Goal: Communication & Community: Answer question/provide support

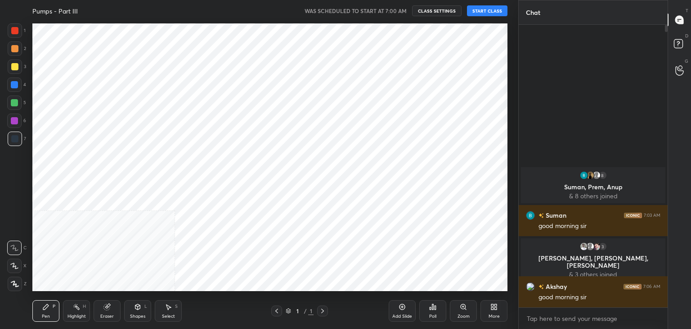
scroll to position [44745, 44534]
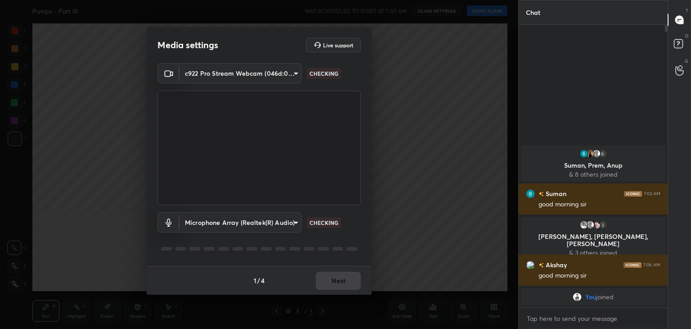
type input "40f6f599f4e1d475f556d0233745533c6e9cb70a45d417868628c8e7f90f0db0"
type input "d98c1ba3f11f98715f10cbdd1837c612df741cad1cc5945e094ffe0c01f66b41"
click at [339, 277] on button "Next" at bounding box center [338, 280] width 45 height 18
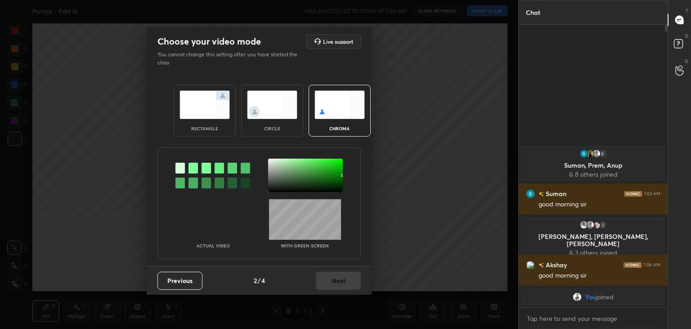
click at [212, 111] on img at bounding box center [205, 104] width 50 height 28
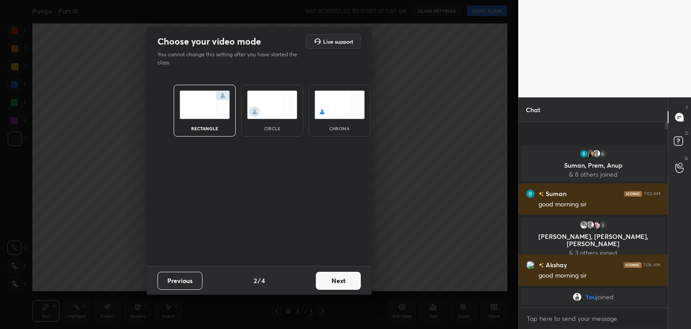
scroll to position [108, 146]
click at [342, 283] on button "Next" at bounding box center [338, 280] width 45 height 18
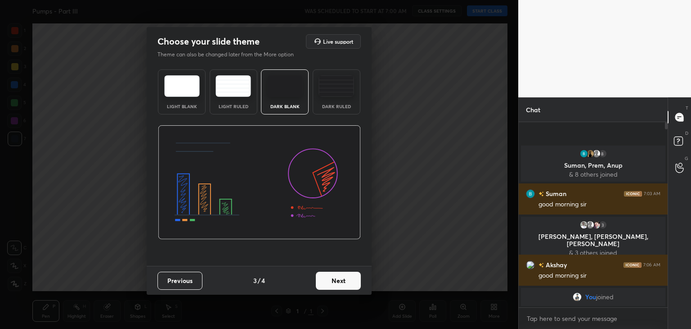
click at [348, 283] on button "Next" at bounding box center [338, 280] width 45 height 18
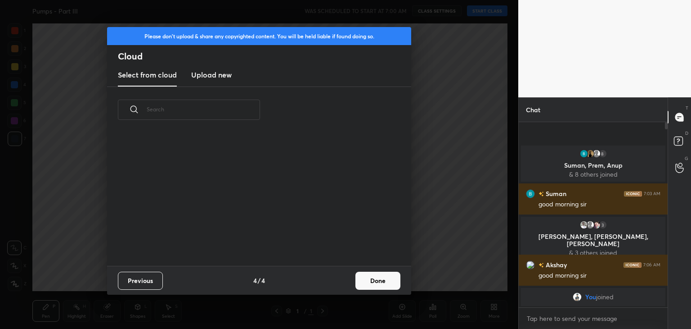
scroll to position [133, 289]
click at [365, 282] on button "Done" at bounding box center [378, 280] width 45 height 18
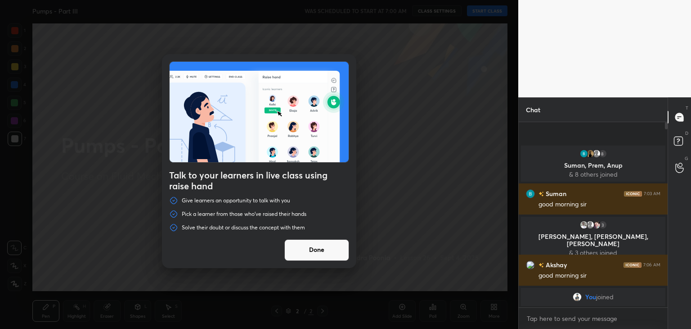
click at [321, 253] on button "Done" at bounding box center [317, 250] width 65 height 22
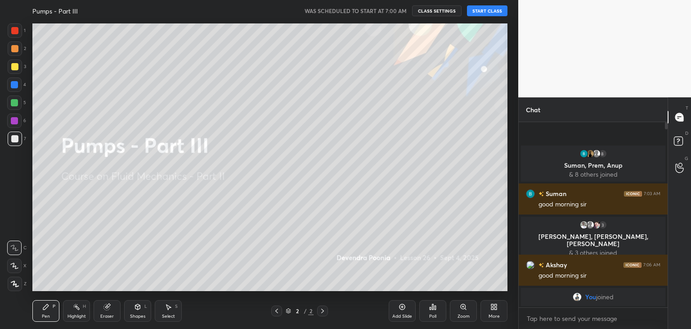
click at [485, 9] on button "START CLASS" at bounding box center [487, 10] width 41 height 11
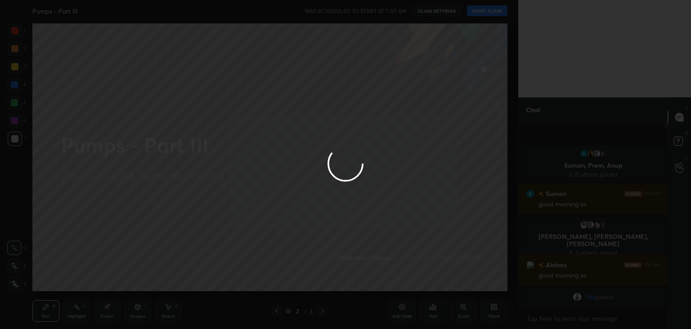
type textarea "x"
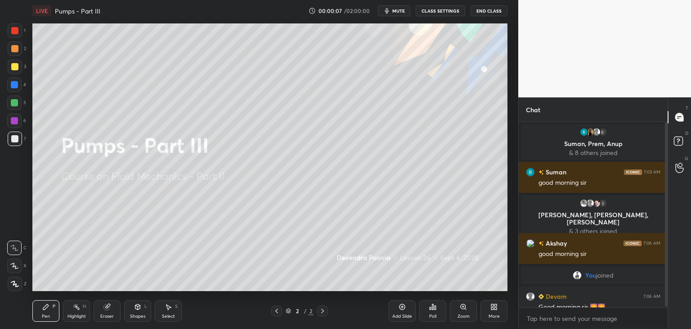
click at [438, 14] on button "CLASS SETTINGS" at bounding box center [441, 10] width 50 height 11
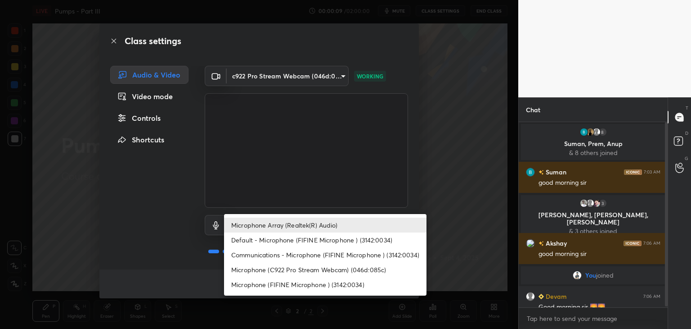
click at [301, 224] on body "1 2 3 4 5 6 7 C X Z C X Z E E Erase all H H LIVE Pumps - Part III 00:00:09 / 02…" at bounding box center [345, 164] width 691 height 329
click at [297, 284] on li "Microphone (FIFINE Microphone ) (3142:0034)" at bounding box center [325, 284] width 203 height 15
type input "93712724f2dfea302cf4bfd71f862925259c7f3c3eb27c7147df6ca0f4f8ecf1"
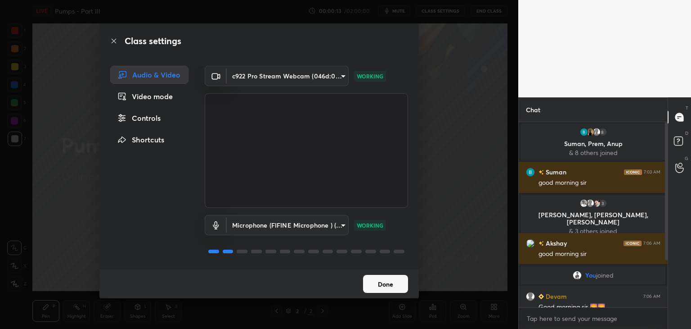
click at [384, 280] on button "Done" at bounding box center [385, 284] width 45 height 18
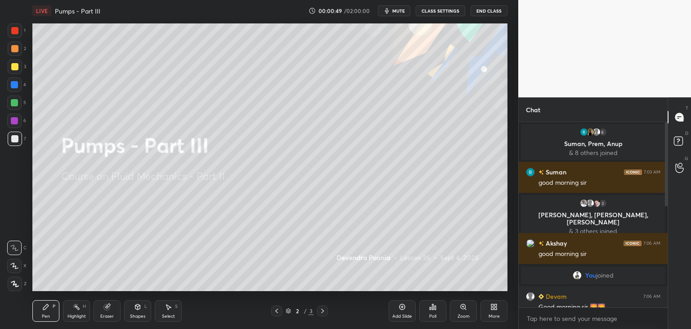
scroll to position [230, 0]
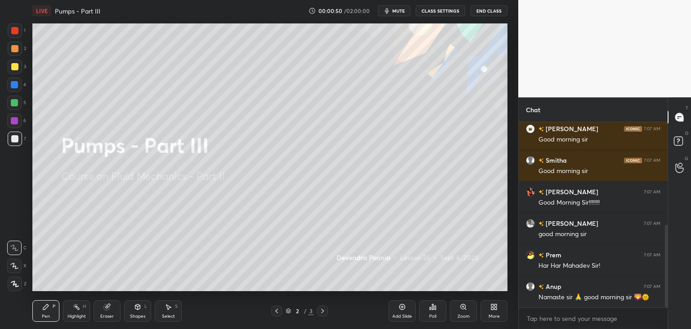
click at [667, 171] on div at bounding box center [665, 214] width 5 height 185
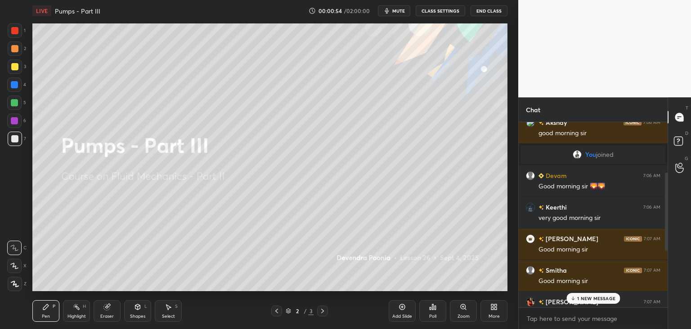
scroll to position [122, 0]
drag, startPoint x: 668, startPoint y: 236, endPoint x: 668, endPoint y: 190, distance: 45.9
click at [668, 190] on div "Chat 3 Janardhan, Devam, akshay & 3 others joined Akshay 7:06 AM good morning s…" at bounding box center [605, 212] width 173 height 231
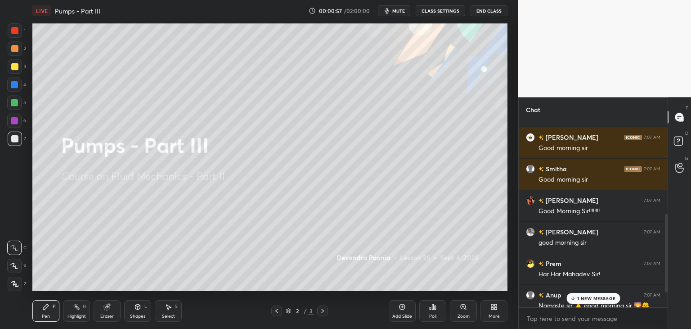
scroll to position [223, 0]
drag, startPoint x: 667, startPoint y: 190, endPoint x: 667, endPoint y: 233, distance: 42.8
click at [667, 233] on div at bounding box center [666, 253] width 3 height 78
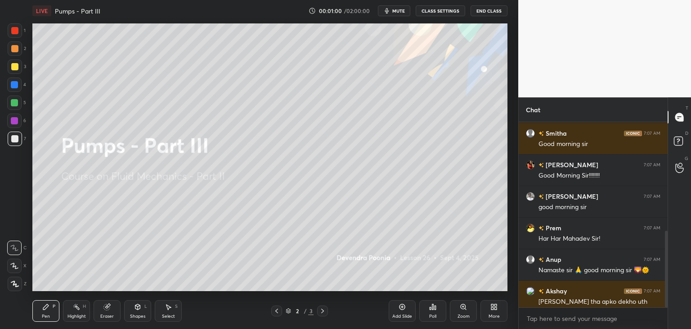
scroll to position [262, 0]
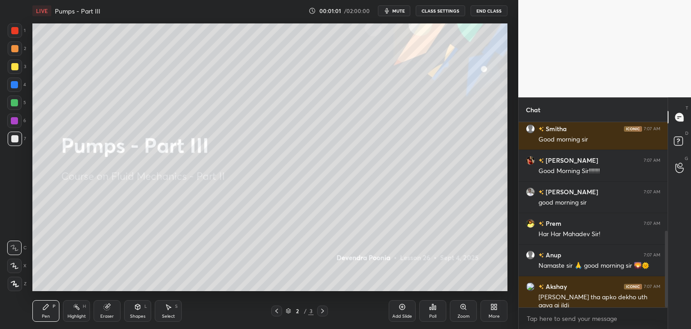
drag, startPoint x: 667, startPoint y: 233, endPoint x: 667, endPoint y: 251, distance: 18.0
click at [667, 251] on div at bounding box center [666, 268] width 3 height 77
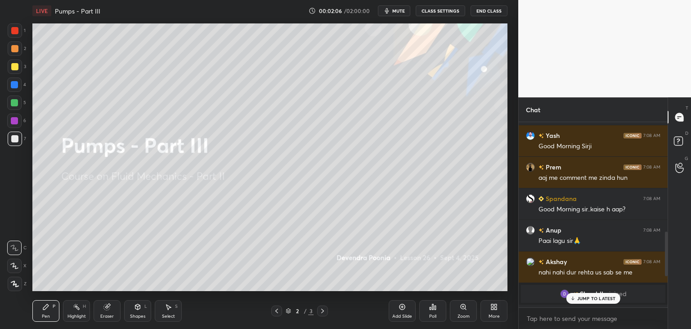
scroll to position [457, 0]
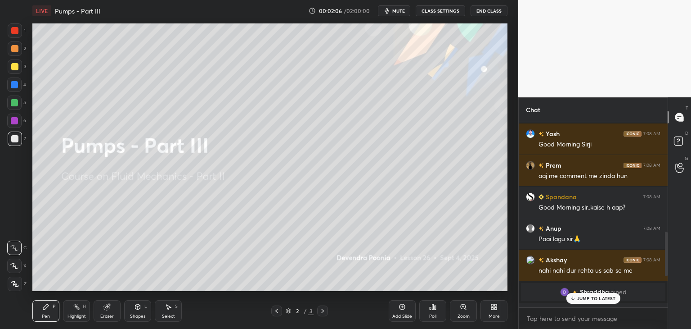
drag, startPoint x: 667, startPoint y: 267, endPoint x: 668, endPoint y: 236, distance: 31.1
click at [668, 236] on div at bounding box center [666, 253] width 3 height 45
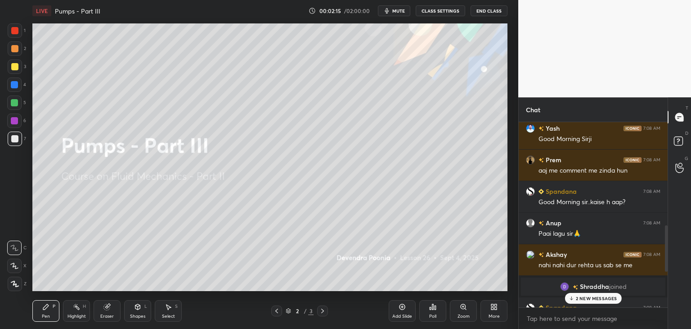
scroll to position [464, 0]
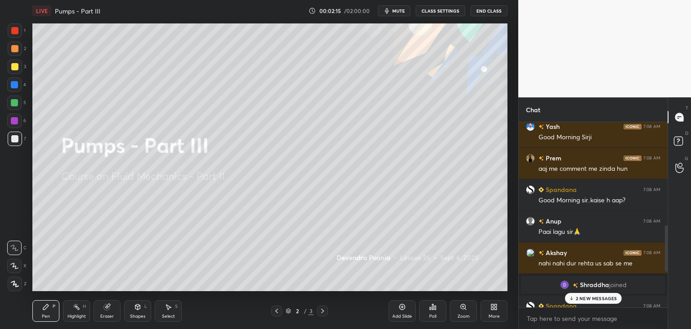
click at [666, 240] on div at bounding box center [666, 248] width 3 height 47
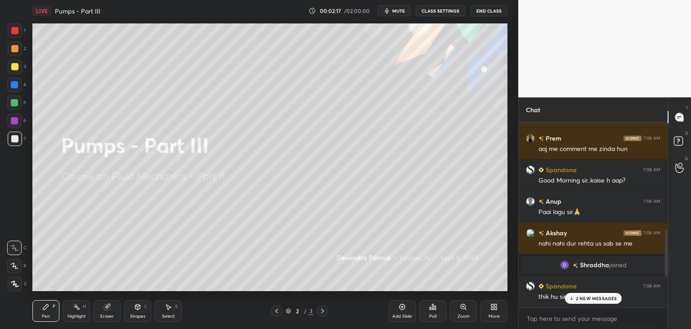
scroll to position [488, 0]
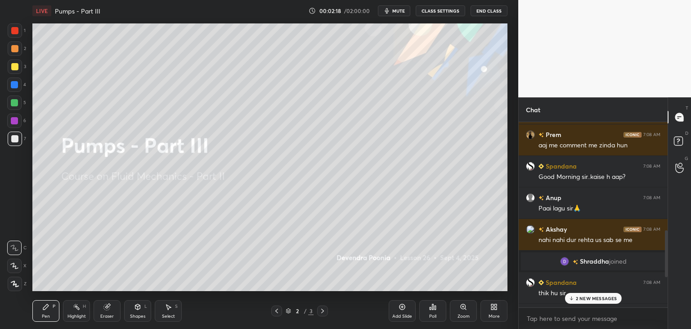
drag, startPoint x: 666, startPoint y: 240, endPoint x: 666, endPoint y: 246, distance: 5.9
click at [666, 246] on div at bounding box center [666, 253] width 3 height 47
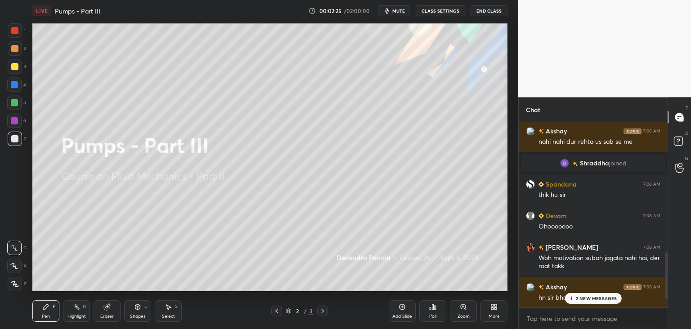
scroll to position [587, 0]
drag, startPoint x: 667, startPoint y: 247, endPoint x: 666, endPoint y: 272, distance: 25.2
click at [666, 272] on div at bounding box center [666, 275] width 3 height 47
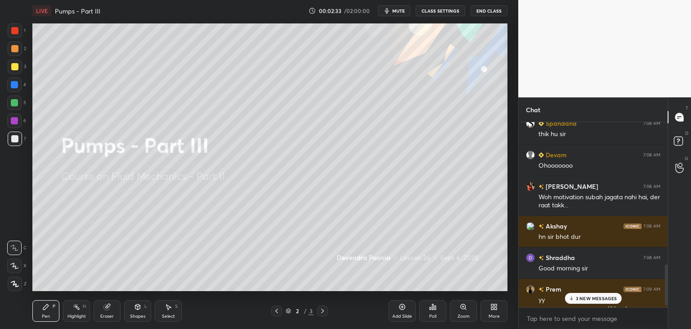
scroll to position [648, 0]
drag, startPoint x: 666, startPoint y: 263, endPoint x: 666, endPoint y: 276, distance: 13.5
click at [666, 276] on div at bounding box center [666, 284] width 3 height 41
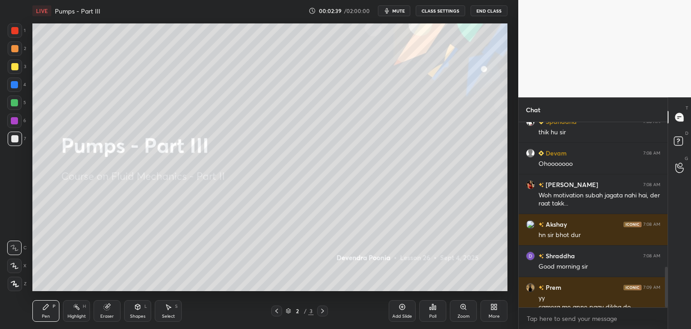
scroll to position [658, 0]
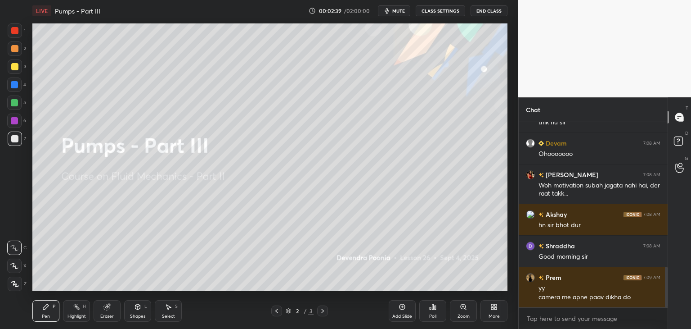
drag, startPoint x: 666, startPoint y: 274, endPoint x: 666, endPoint y: 285, distance: 10.4
click at [666, 285] on div at bounding box center [666, 286] width 3 height 41
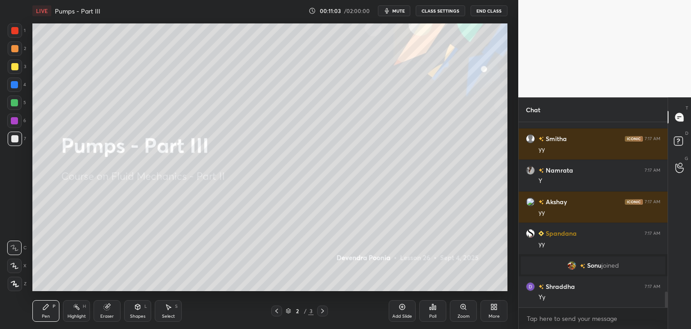
scroll to position [1965, 0]
click at [494, 314] on div "More" at bounding box center [494, 316] width 11 height 5
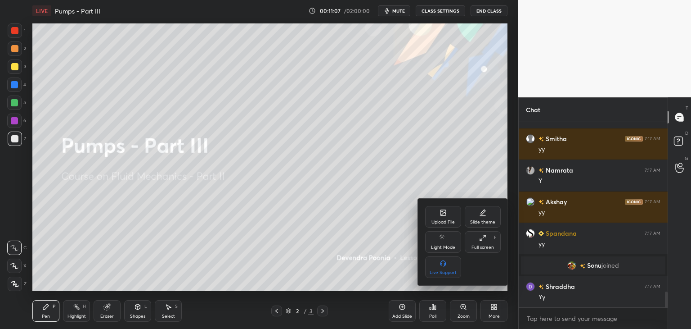
click at [439, 217] on div "Upload File" at bounding box center [443, 217] width 36 height 22
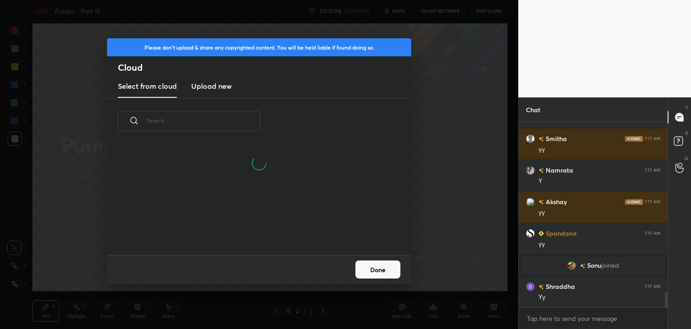
click at [212, 87] on h3 "Upload new" at bounding box center [211, 86] width 41 height 11
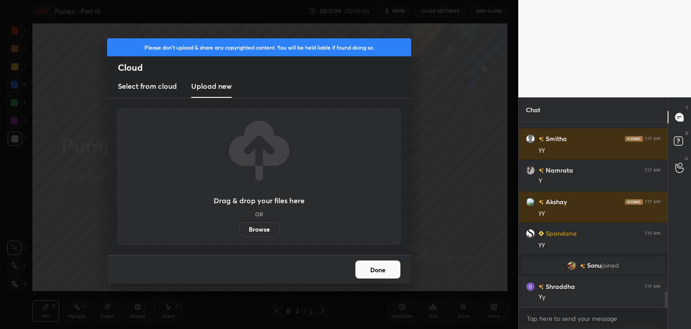
click at [270, 231] on label "Browse" at bounding box center [259, 229] width 40 height 14
click at [239, 231] on input "Browse" at bounding box center [239, 229] width 0 height 14
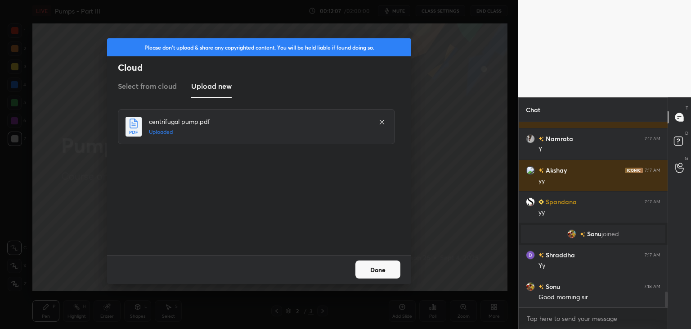
click at [380, 273] on button "Done" at bounding box center [378, 269] width 45 height 18
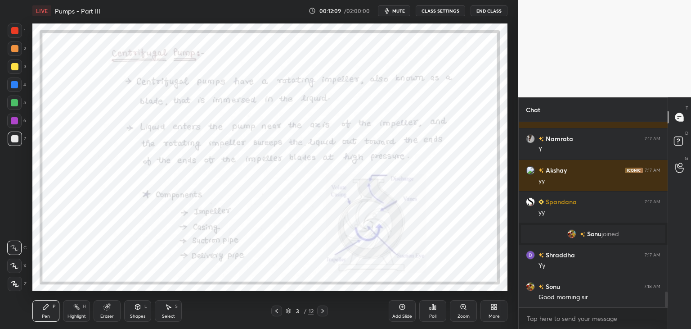
click at [322, 310] on icon at bounding box center [322, 310] width 7 height 7
click at [323, 310] on icon at bounding box center [322, 310] width 3 height 5
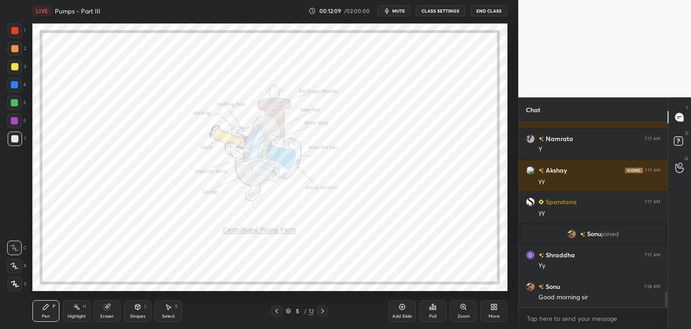
click at [322, 310] on icon at bounding box center [322, 310] width 7 height 7
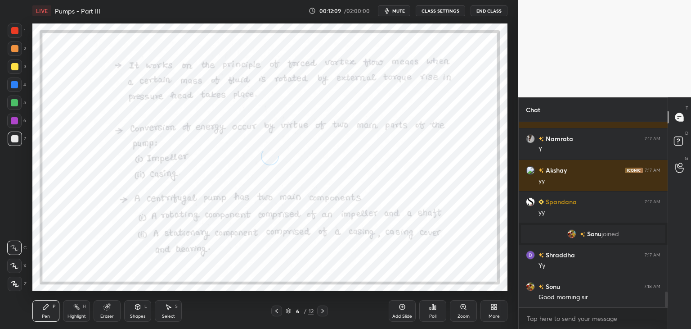
click at [322, 310] on icon at bounding box center [322, 310] width 7 height 7
click at [323, 312] on icon at bounding box center [322, 310] width 7 height 7
click at [324, 311] on icon at bounding box center [322, 310] width 7 height 7
click at [323, 312] on icon at bounding box center [322, 310] width 7 height 7
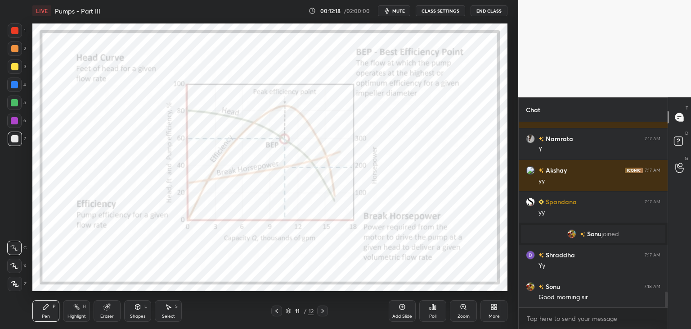
click at [290, 311] on icon at bounding box center [288, 311] width 5 height 1
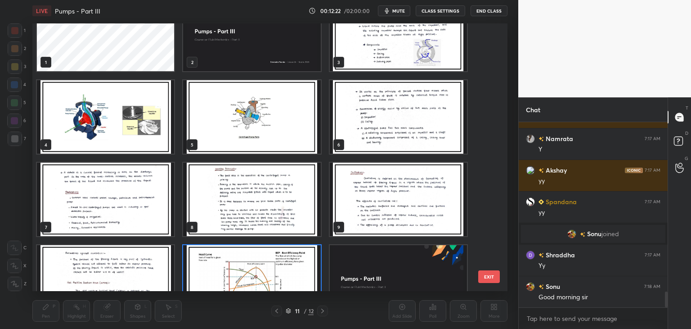
scroll to position [0, 0]
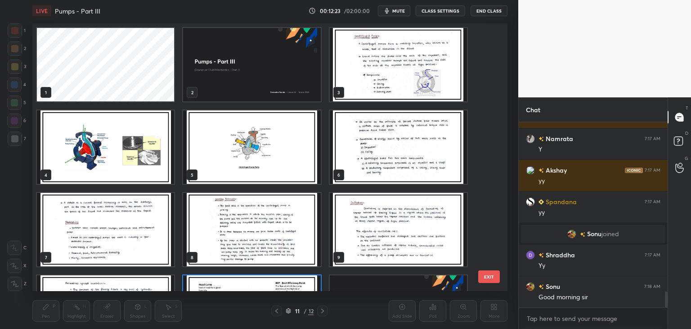
click at [303, 88] on img "grid" at bounding box center [251, 64] width 137 height 73
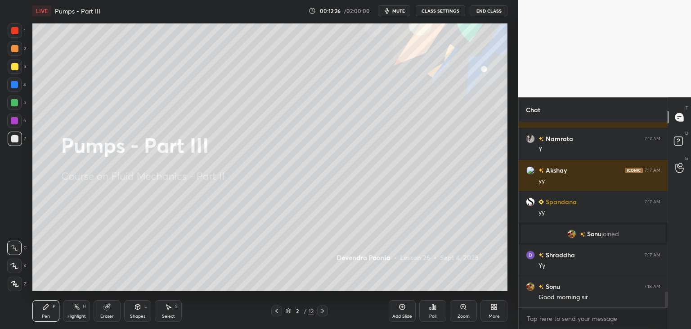
click at [405, 310] on icon at bounding box center [402, 306] width 7 height 7
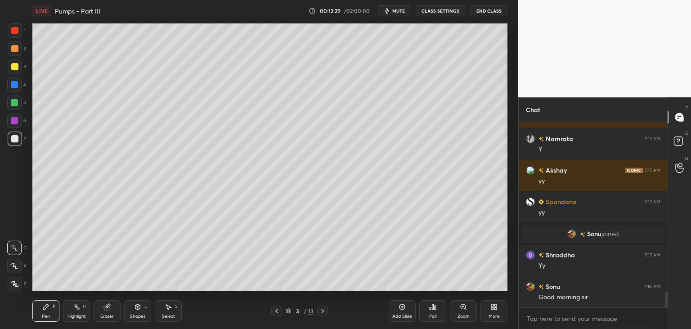
click at [13, 286] on icon at bounding box center [15, 283] width 8 height 6
click at [16, 65] on div at bounding box center [14, 66] width 7 height 7
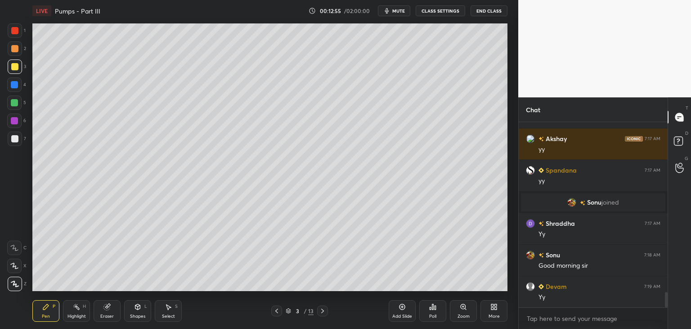
scroll to position [2060, 0]
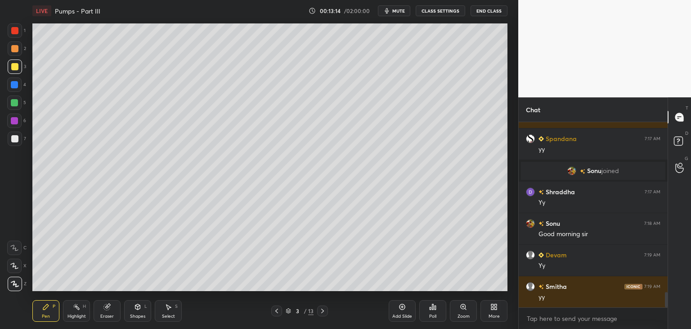
click at [135, 312] on div "Shapes L" at bounding box center [137, 311] width 27 height 22
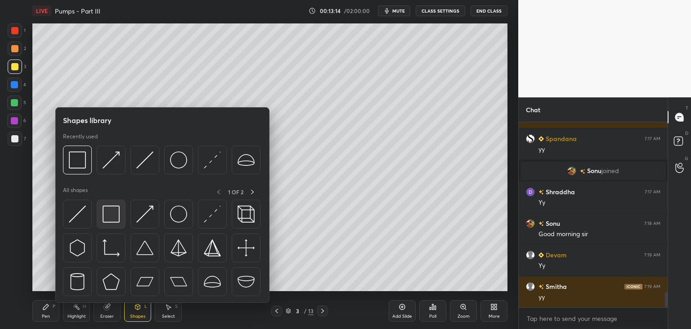
click at [118, 215] on img at bounding box center [111, 213] width 17 height 17
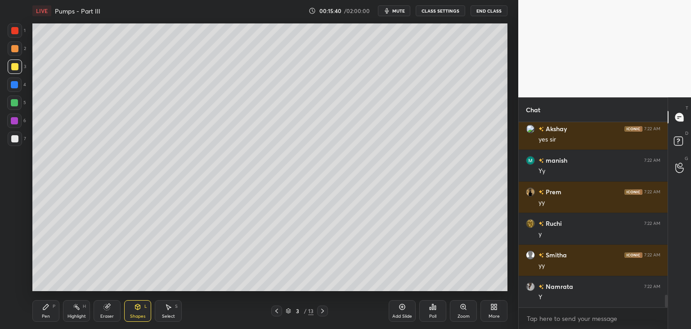
scroll to position [2501, 0]
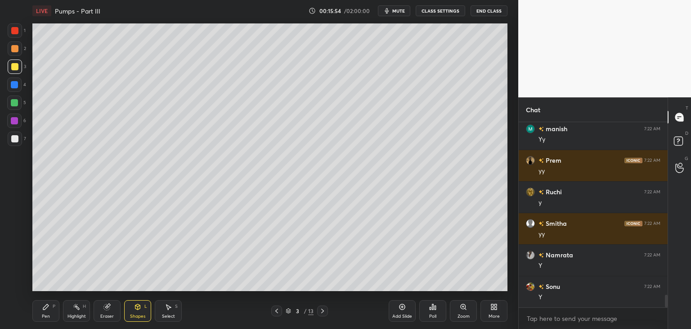
click at [16, 139] on div at bounding box center [14, 138] width 7 height 7
click at [45, 310] on div "Pen P" at bounding box center [45, 311] width 27 height 22
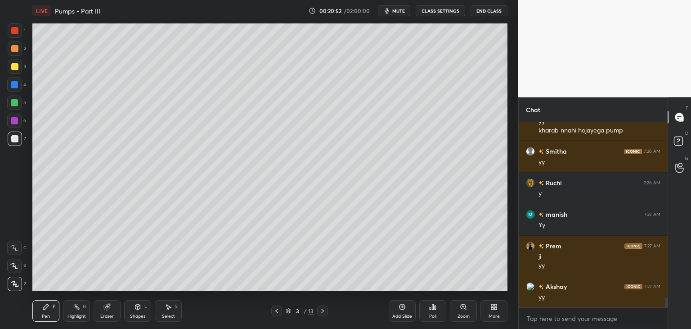
scroll to position [3428, 0]
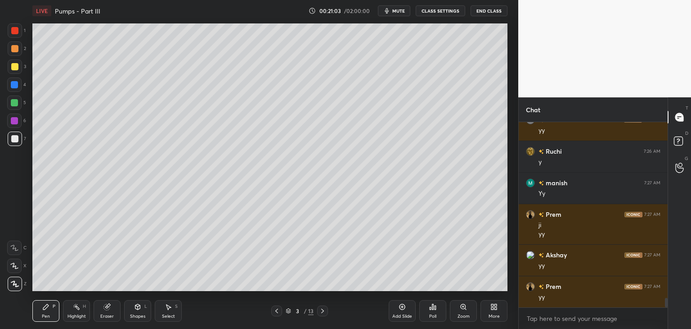
click at [170, 307] on icon at bounding box center [168, 306] width 7 height 7
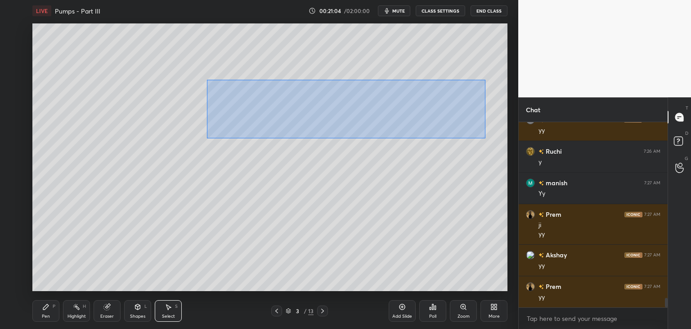
drag, startPoint x: 214, startPoint y: 85, endPoint x: 474, endPoint y: 140, distance: 265.0
click at [485, 138] on div "0 ° Undo Copy Duplicate Duplicate to new slide Delete" at bounding box center [269, 156] width 475 height 267
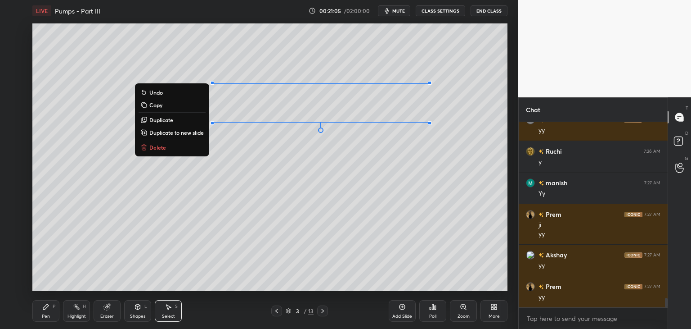
click at [173, 148] on button "Delete" at bounding box center [172, 147] width 67 height 11
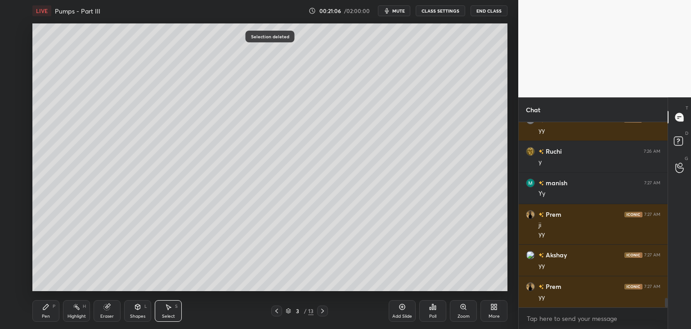
click at [130, 313] on div "Shapes L" at bounding box center [137, 311] width 27 height 22
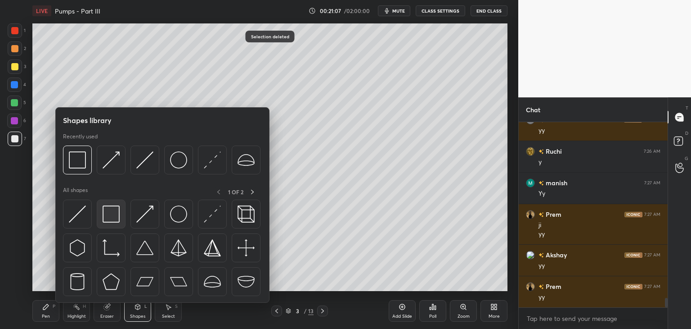
click at [117, 212] on img at bounding box center [111, 213] width 17 height 17
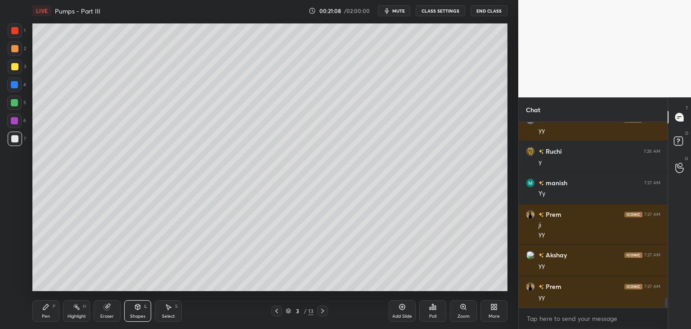
scroll to position [3437, 0]
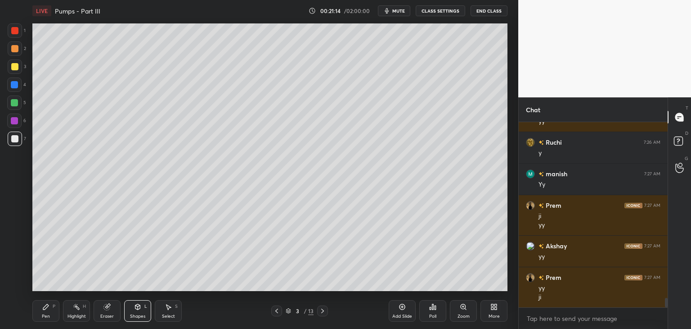
click at [39, 315] on div "Pen P" at bounding box center [45, 311] width 27 height 22
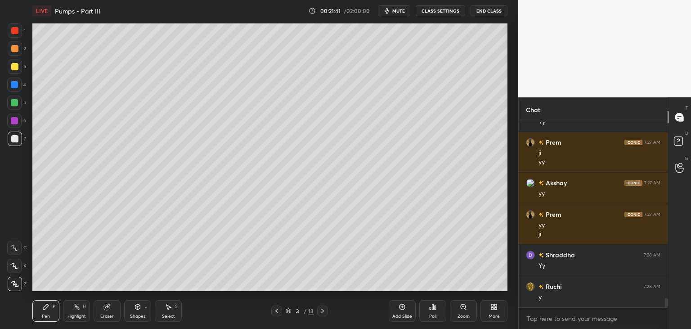
scroll to position [3531, 0]
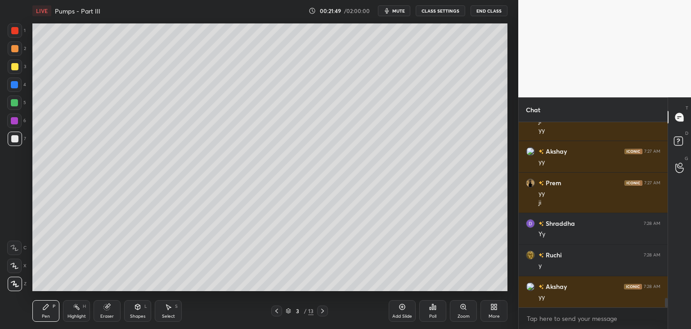
click at [14, 102] on div at bounding box center [14, 102] width 7 height 7
click at [137, 306] on icon at bounding box center [137, 306] width 7 height 7
click at [49, 314] on div "Pen" at bounding box center [46, 316] width 8 height 5
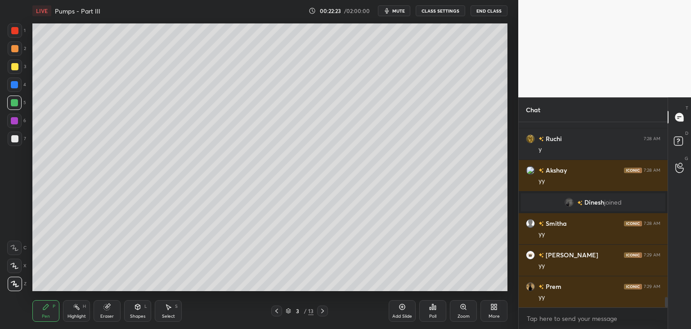
scroll to position [3203, 0]
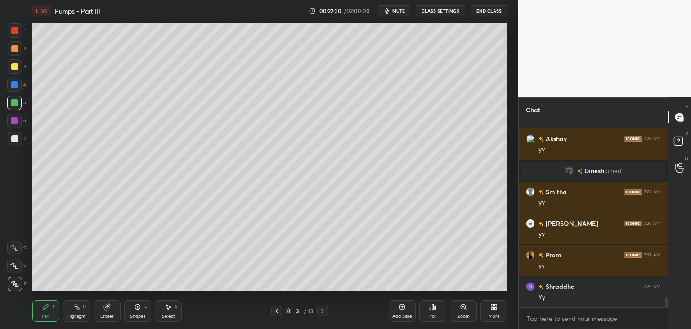
click at [13, 143] on div at bounding box center [15, 138] width 14 height 14
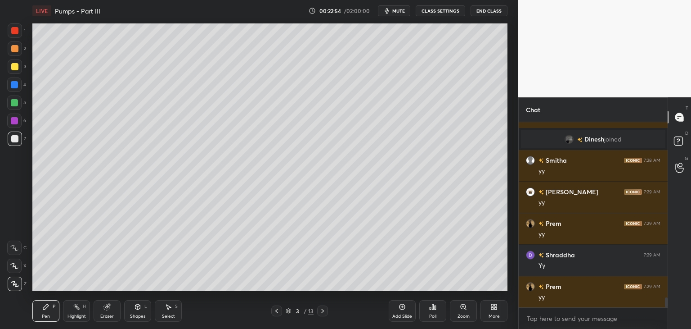
click at [166, 312] on div "Select S" at bounding box center [168, 311] width 27 height 22
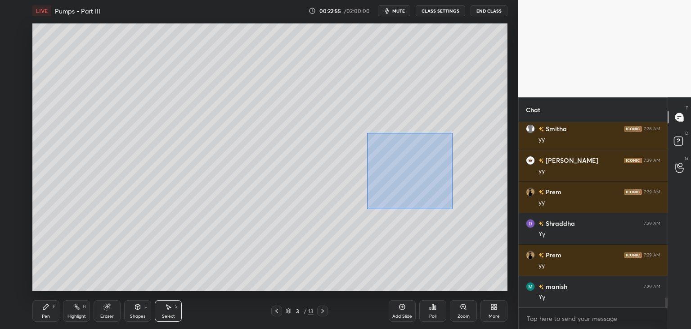
drag, startPoint x: 370, startPoint y: 135, endPoint x: 454, endPoint y: 209, distance: 111.3
click at [453, 209] on div "0 ° Undo Copy Duplicate Duplicate to new slide Delete" at bounding box center [269, 156] width 475 height 267
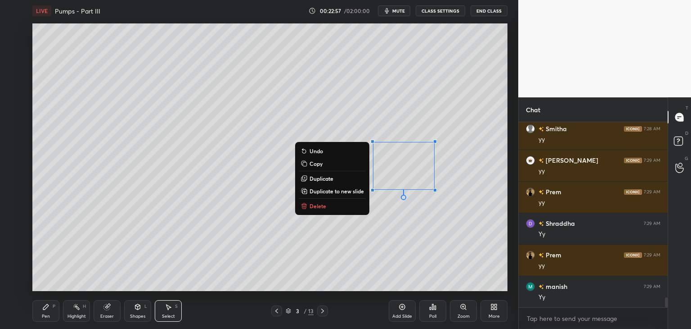
click at [328, 208] on button "Delete" at bounding box center [332, 205] width 67 height 11
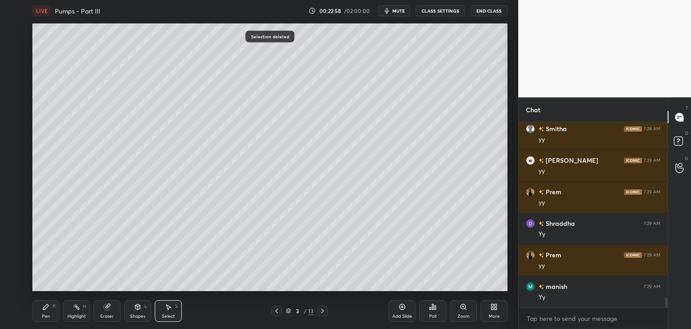
click at [58, 306] on div "Pen P" at bounding box center [45, 311] width 27 height 22
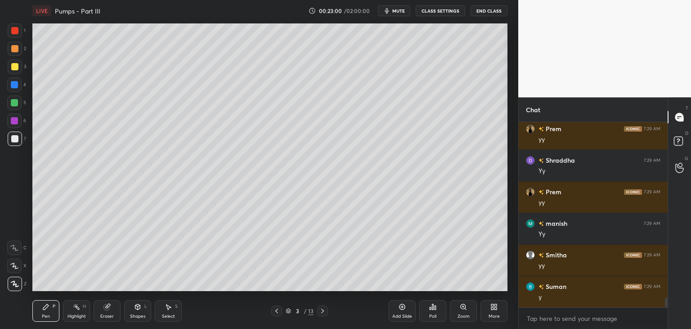
scroll to position [3361, 0]
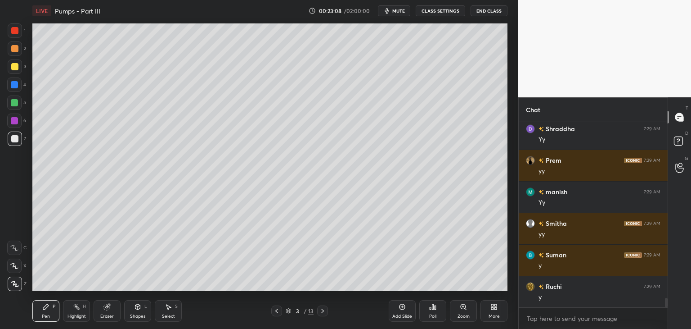
click at [114, 312] on div "Eraser" at bounding box center [107, 311] width 27 height 22
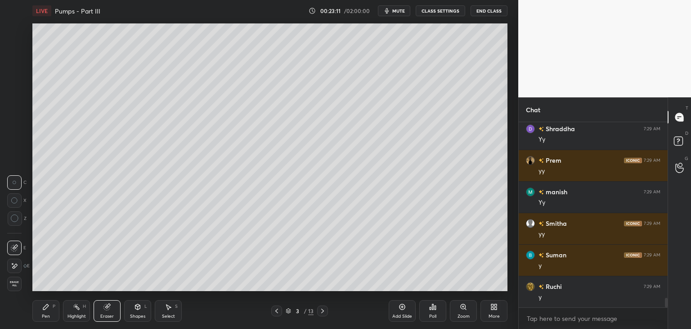
scroll to position [3392, 0]
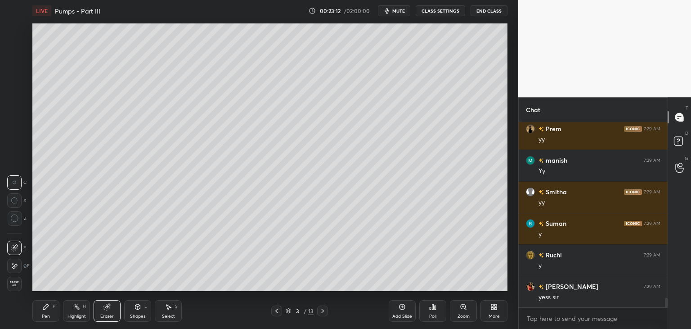
click at [49, 307] on icon at bounding box center [45, 306] width 7 height 7
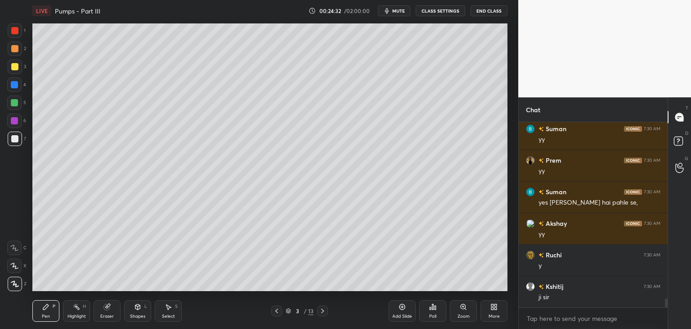
scroll to position [3676, 0]
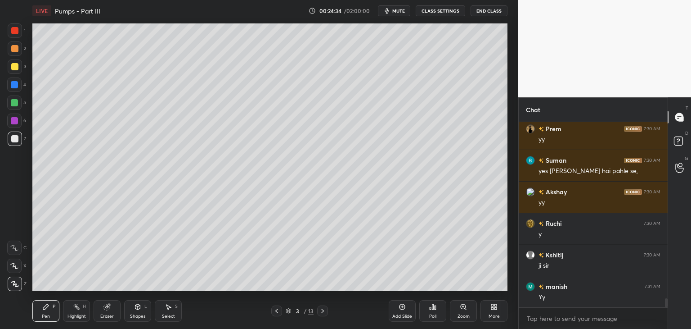
click at [14, 103] on div at bounding box center [14, 102] width 7 height 7
click at [42, 314] on div "Pen" at bounding box center [46, 316] width 8 height 5
click at [105, 316] on div "Eraser" at bounding box center [107, 316] width 14 height 5
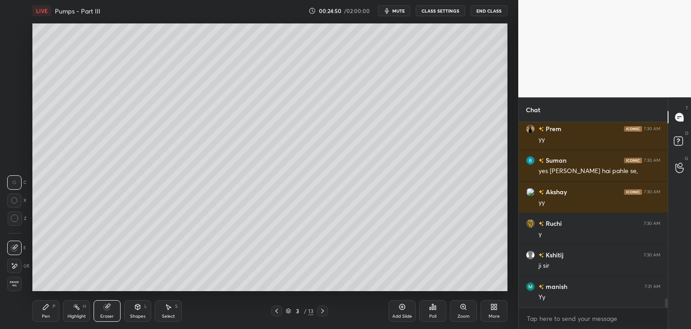
drag, startPoint x: 45, startPoint y: 316, endPoint x: 50, endPoint y: 316, distance: 4.5
click at [45, 316] on div "Pen" at bounding box center [46, 316] width 8 height 5
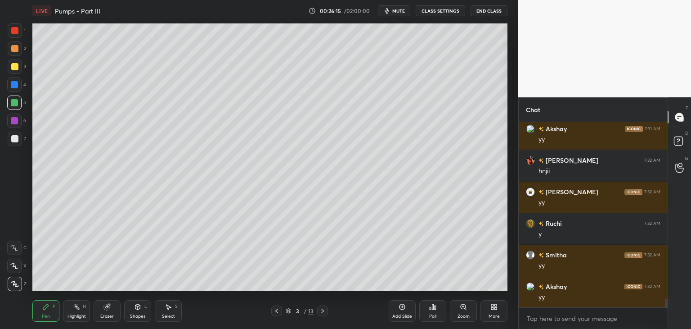
scroll to position [3897, 0]
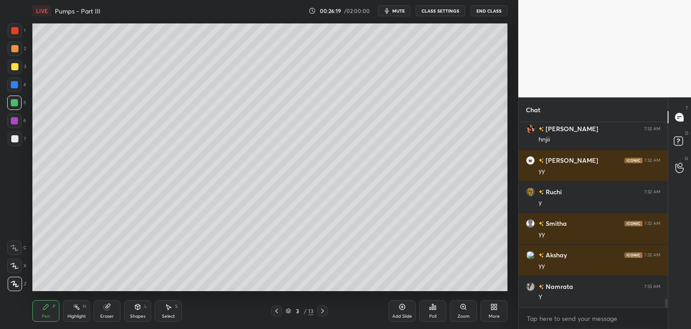
click at [169, 316] on div "Select" at bounding box center [168, 316] width 13 height 5
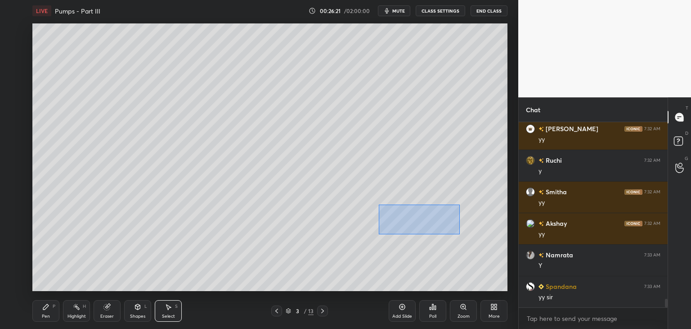
drag, startPoint x: 379, startPoint y: 204, endPoint x: 460, endPoint y: 234, distance: 85.9
click at [460, 234] on div "0 ° Undo Copy Duplicate Duplicate to new slide Delete" at bounding box center [269, 156] width 475 height 267
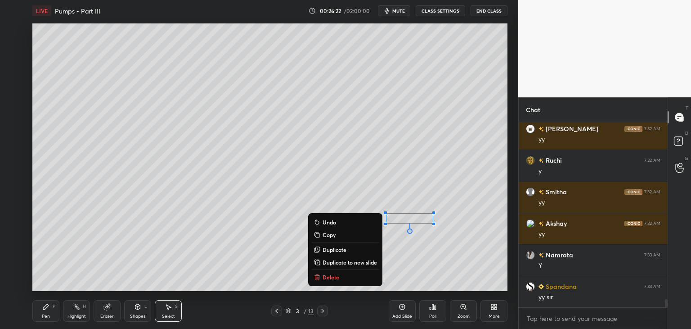
scroll to position [3960, 0]
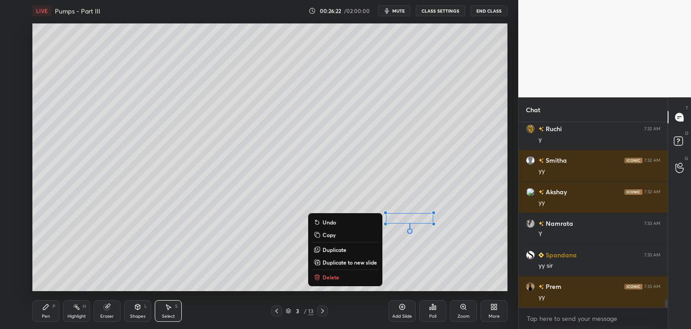
click at [347, 278] on button "Delete" at bounding box center [345, 276] width 67 height 11
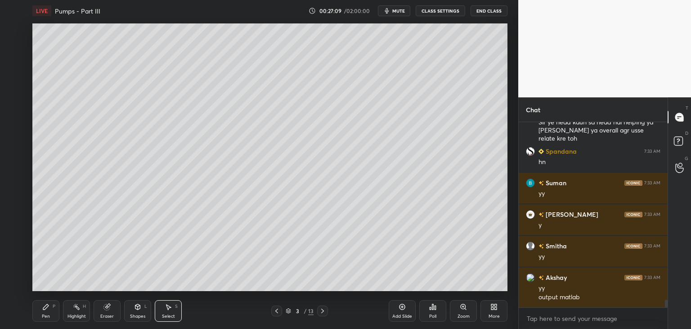
scroll to position [4229, 0]
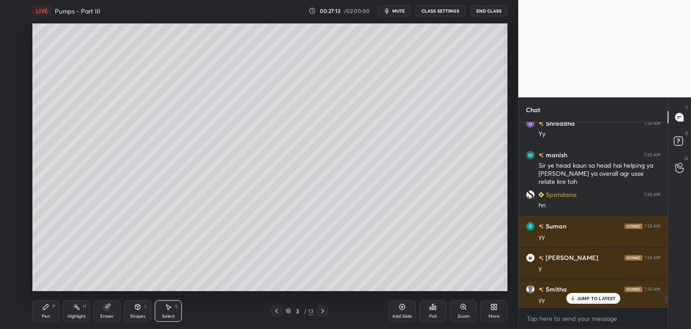
drag, startPoint x: 666, startPoint y: 303, endPoint x: 667, endPoint y: 288, distance: 15.3
click at [668, 296] on div "Chat Kshitij 7:30 AM ji sir manish 7:31 AM Yy Akshay 7:31 AM yy Aiswarya 7:32 A…" at bounding box center [605, 212] width 173 height 231
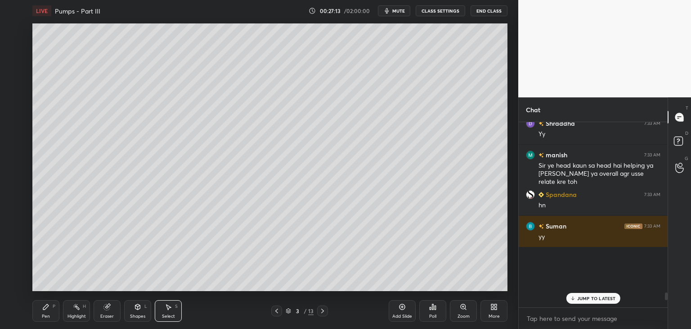
scroll to position [4057, 0]
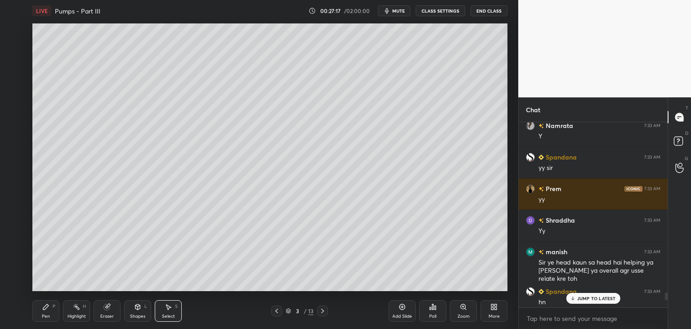
click at [591, 299] on p "JUMP TO LATEST" at bounding box center [597, 297] width 39 height 5
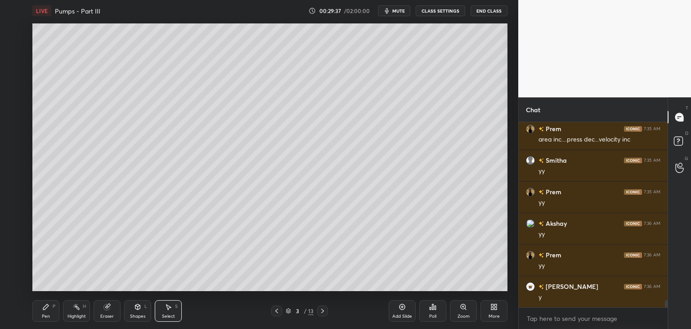
scroll to position [4701, 0]
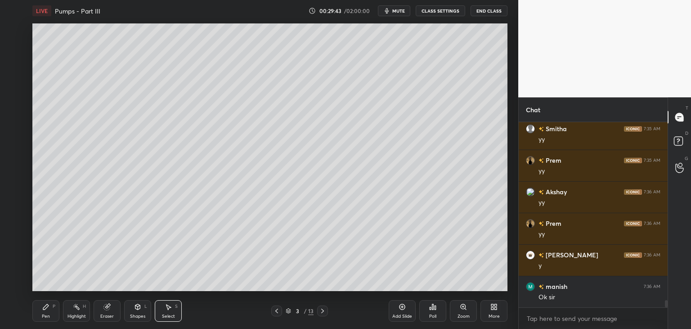
click at [396, 312] on div "Add Slide" at bounding box center [402, 311] width 27 height 22
click at [137, 314] on div "Shapes" at bounding box center [137, 316] width 15 height 5
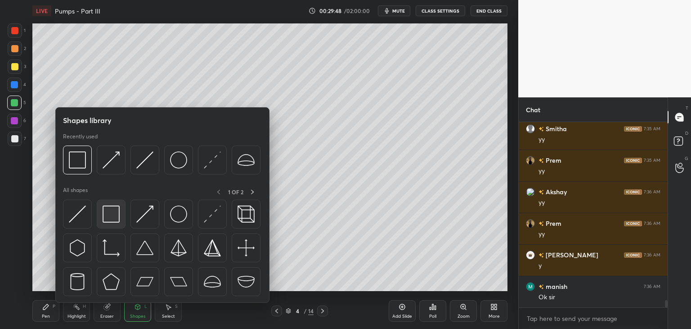
click at [106, 221] on img at bounding box center [111, 213] width 17 height 17
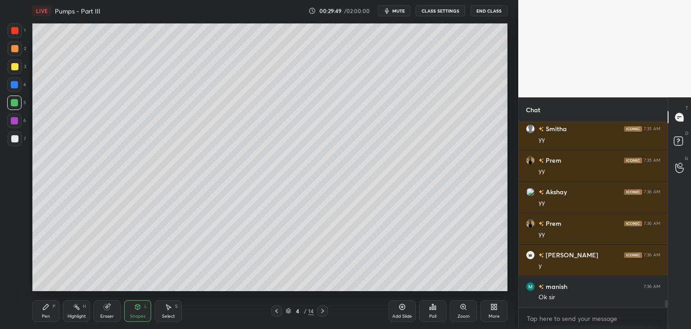
click at [13, 141] on div at bounding box center [14, 138] width 7 height 7
click at [279, 311] on icon at bounding box center [276, 310] width 7 height 7
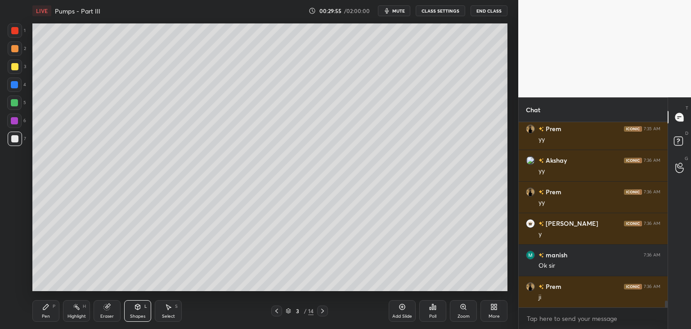
click at [323, 306] on div at bounding box center [322, 310] width 11 height 11
click at [134, 308] on icon at bounding box center [137, 306] width 7 height 7
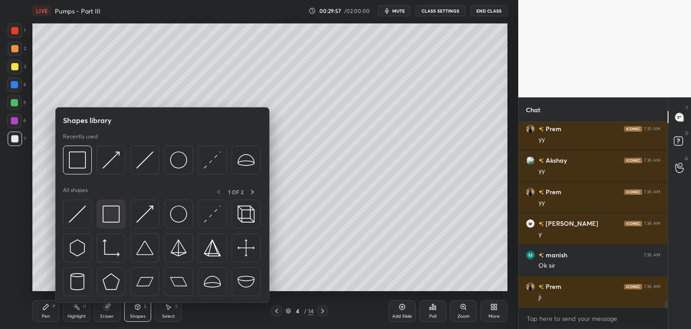
click at [113, 211] on img at bounding box center [111, 213] width 17 height 17
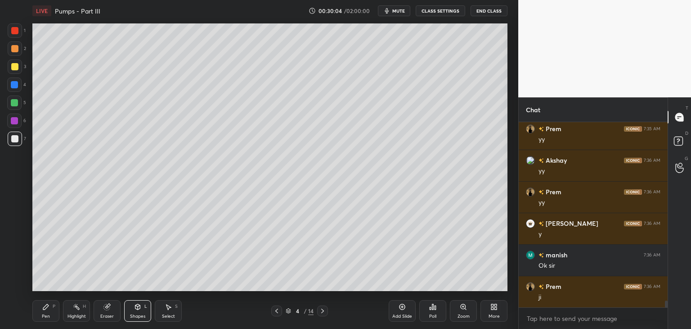
click at [43, 310] on div "Pen P" at bounding box center [45, 311] width 27 height 22
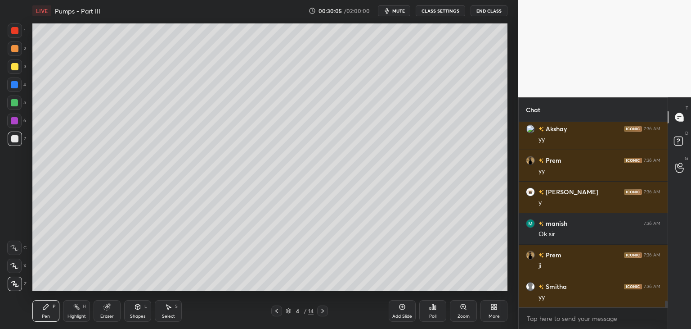
scroll to position [4796, 0]
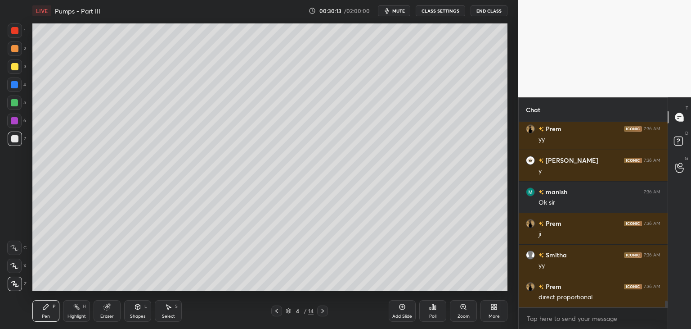
click at [14, 102] on div at bounding box center [14, 102] width 7 height 7
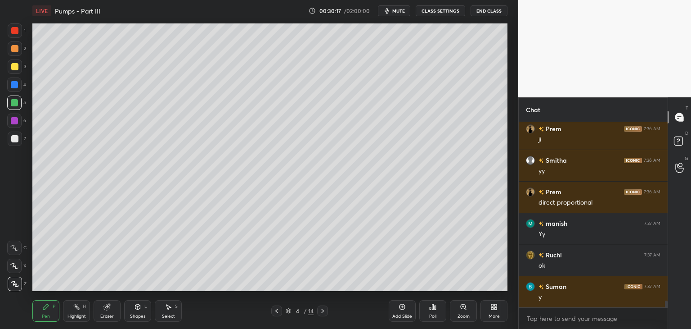
scroll to position [4922, 0]
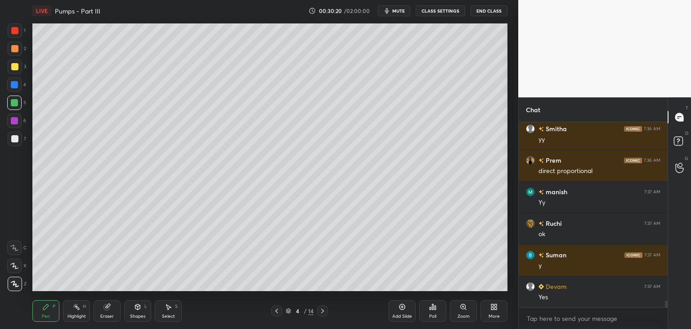
click at [277, 312] on icon at bounding box center [276, 310] width 7 height 7
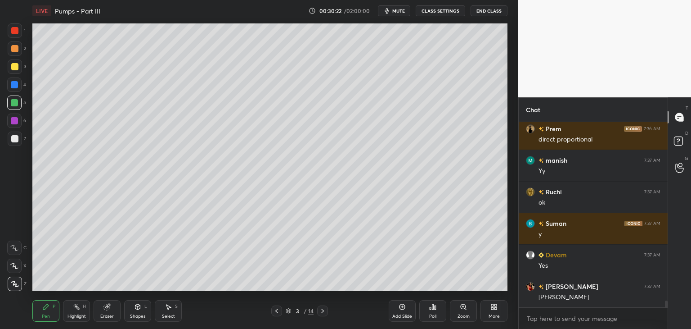
click at [289, 308] on icon at bounding box center [288, 310] width 5 height 5
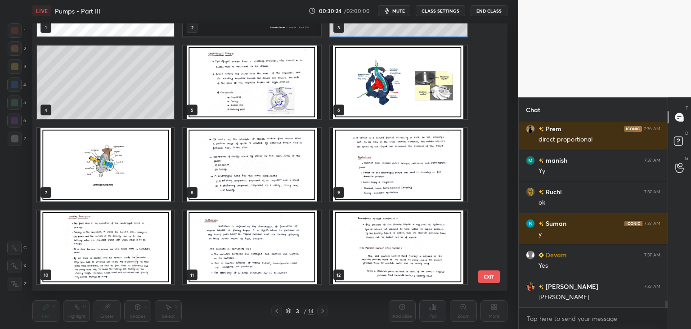
scroll to position [144, 0]
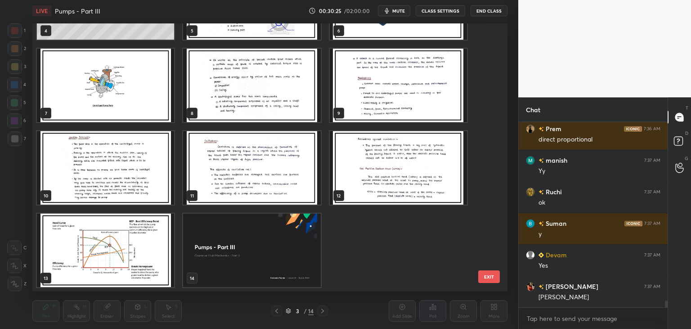
click at [153, 262] on img "grid" at bounding box center [105, 249] width 137 height 73
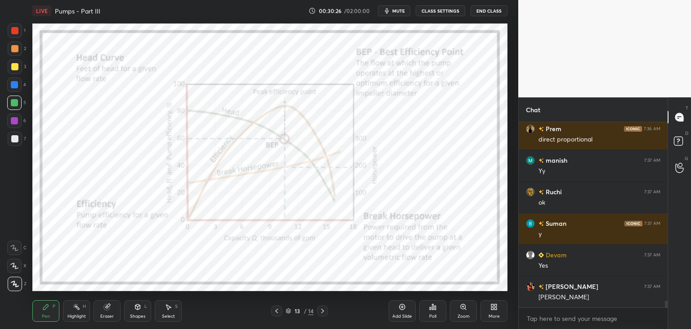
scroll to position [4985, 0]
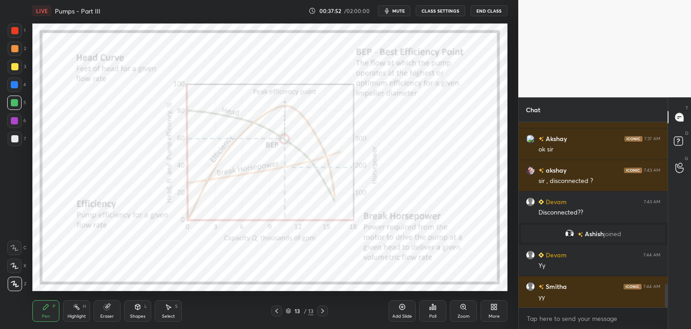
scroll to position [1271, 0]
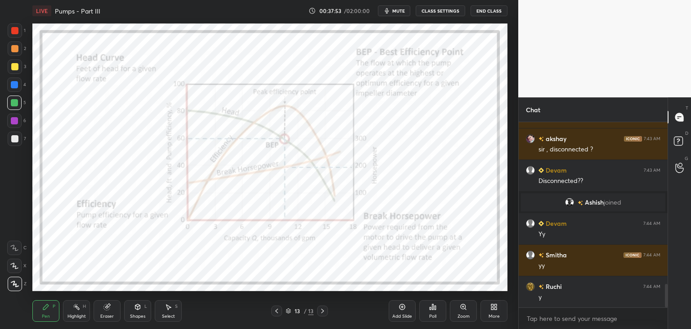
click at [289, 311] on icon at bounding box center [288, 311] width 5 height 1
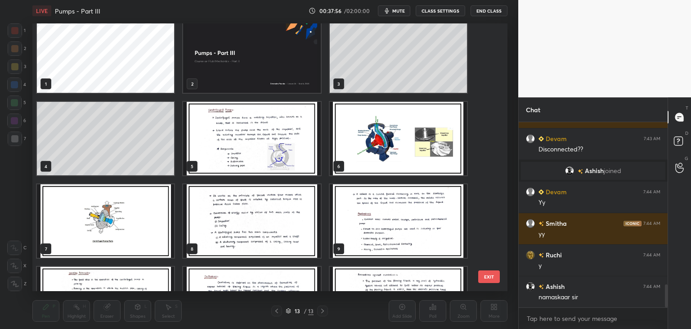
scroll to position [9, 0]
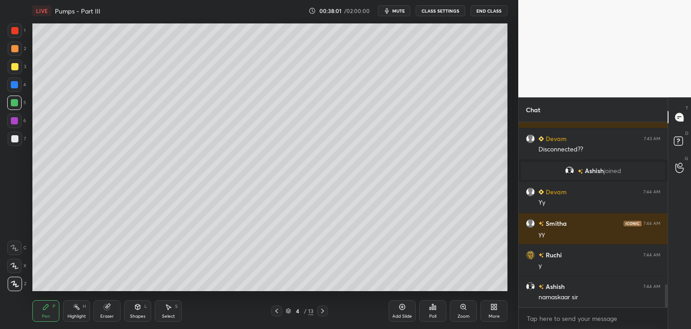
click at [14, 137] on div at bounding box center [14, 138] width 7 height 7
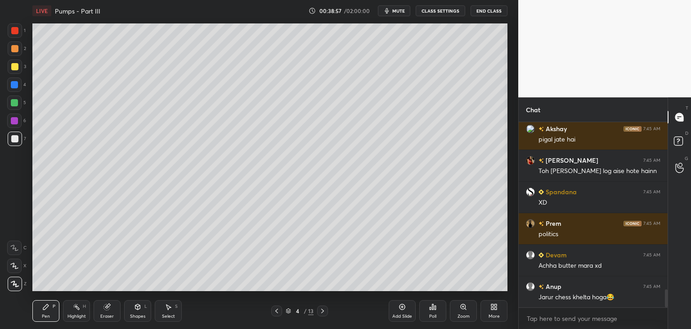
scroll to position [1698, 0]
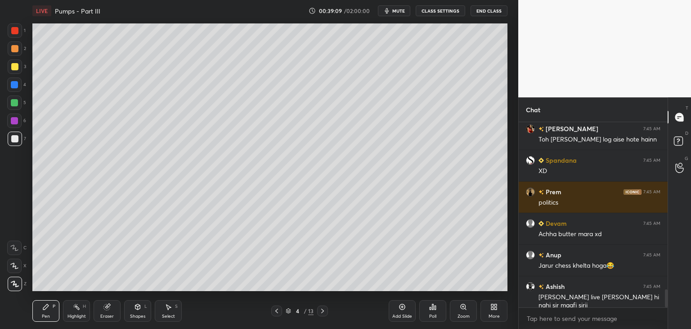
click at [113, 310] on div "Eraser" at bounding box center [107, 311] width 27 height 22
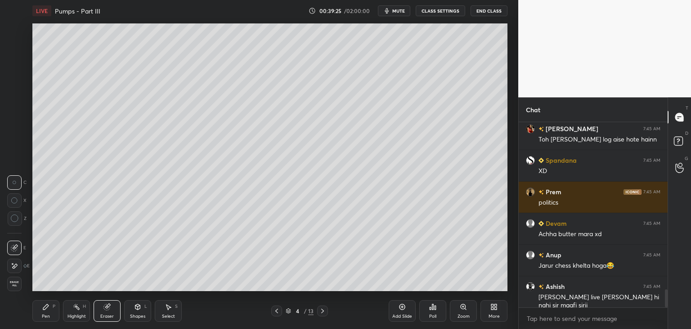
drag, startPoint x: 45, startPoint y: 318, endPoint x: 52, endPoint y: 311, distance: 10.5
click at [45, 317] on div "Pen" at bounding box center [46, 316] width 8 height 5
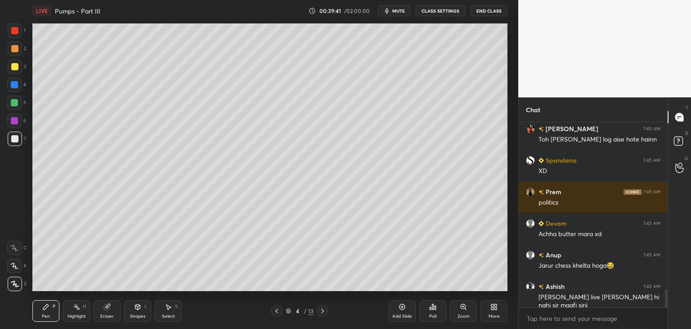
click at [14, 85] on div at bounding box center [14, 84] width 7 height 7
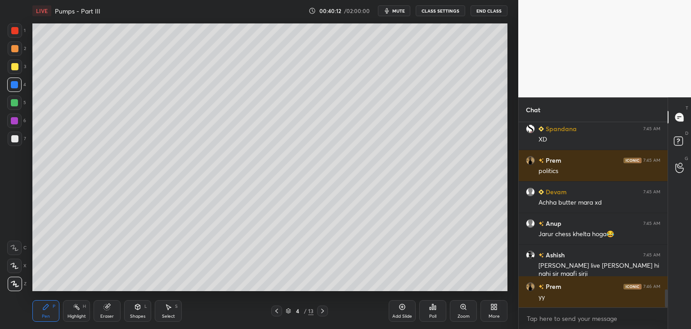
click at [15, 140] on div at bounding box center [14, 138] width 7 height 7
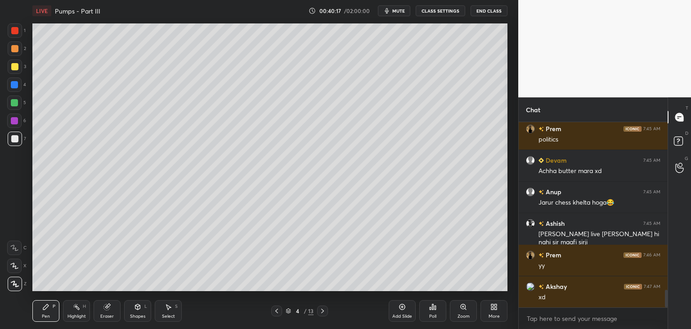
click at [275, 310] on icon at bounding box center [276, 310] width 7 height 7
click at [322, 307] on icon at bounding box center [322, 310] width 7 height 7
click at [9, 140] on div at bounding box center [15, 138] width 14 height 14
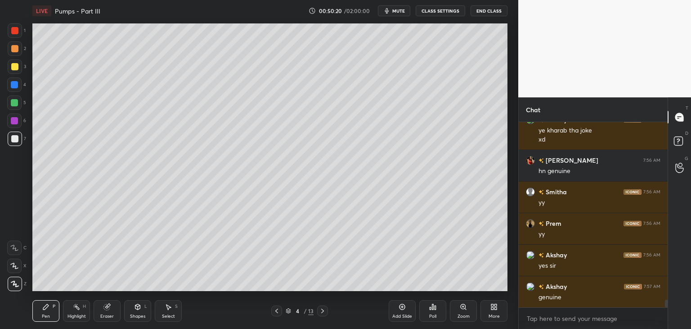
scroll to position [4205, 0]
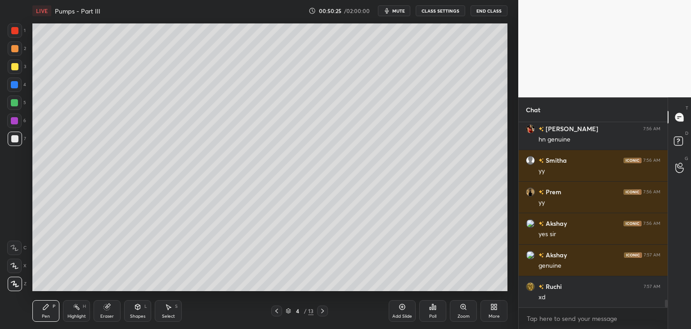
click at [396, 310] on div "Add Slide" at bounding box center [402, 311] width 27 height 22
click at [132, 305] on div "Shapes L" at bounding box center [137, 311] width 27 height 22
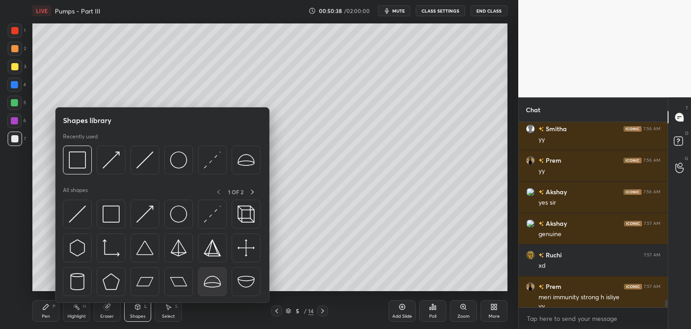
scroll to position [4245, 0]
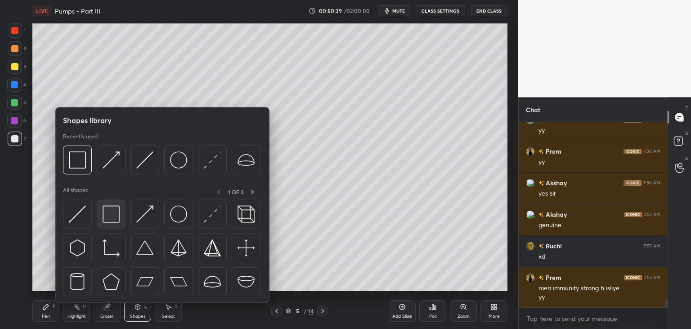
click at [113, 209] on img at bounding box center [111, 213] width 17 height 17
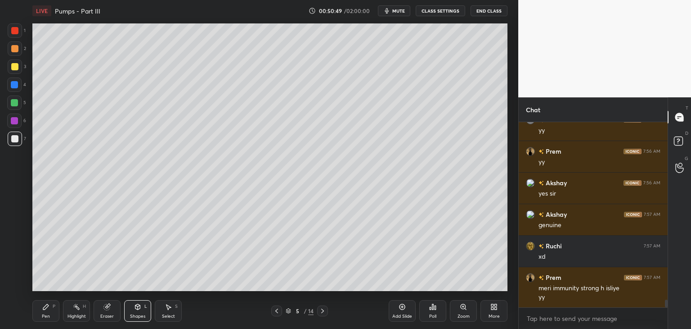
click at [44, 311] on div "Pen P" at bounding box center [45, 311] width 27 height 22
click at [14, 122] on div at bounding box center [14, 120] width 7 height 7
click at [13, 142] on div at bounding box center [15, 138] width 14 height 14
click at [14, 67] on div at bounding box center [14, 66] width 7 height 7
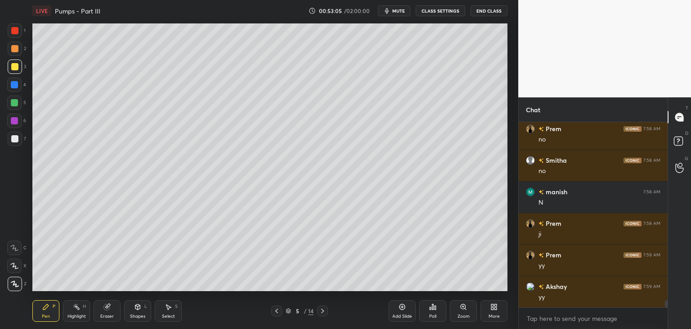
scroll to position [4519, 0]
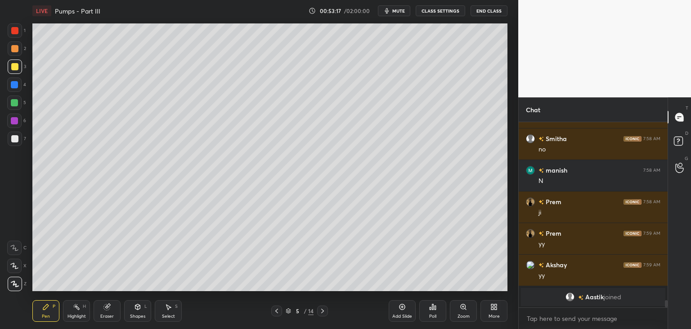
click at [14, 67] on div at bounding box center [14, 66] width 7 height 7
click at [148, 309] on div "Shapes L" at bounding box center [137, 311] width 27 height 22
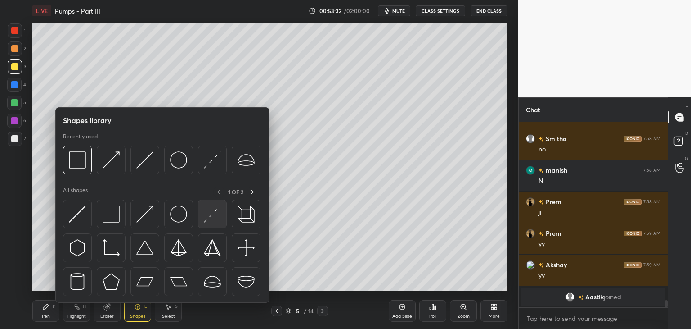
click at [210, 208] on img at bounding box center [212, 213] width 17 height 17
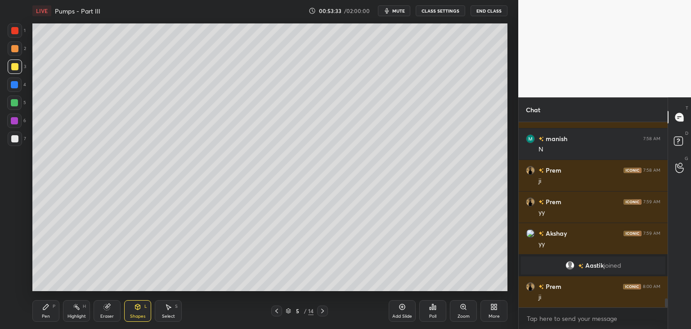
scroll to position [3540, 0]
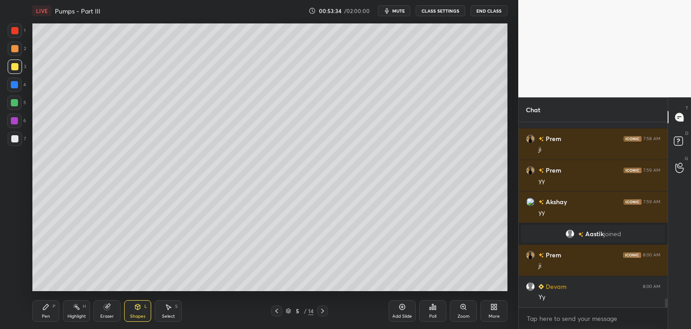
click at [14, 140] on div at bounding box center [14, 138] width 7 height 7
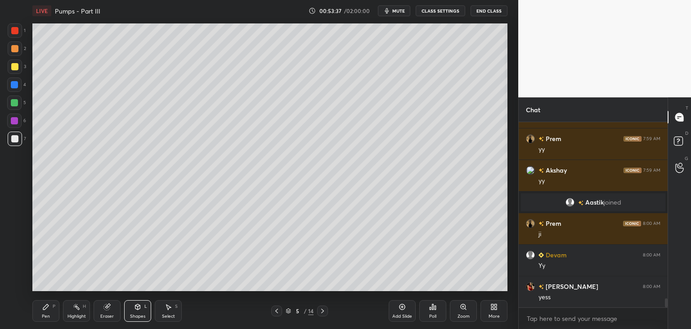
scroll to position [3603, 0]
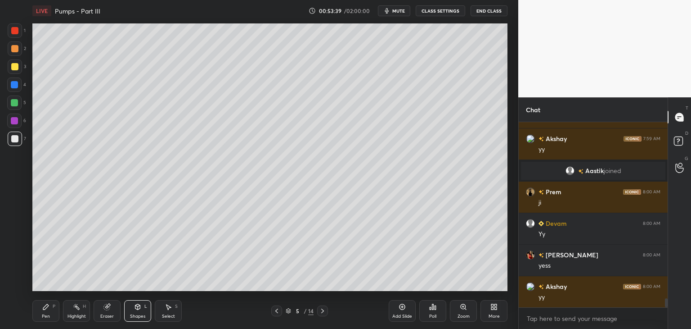
click at [43, 312] on div "Pen P" at bounding box center [45, 311] width 27 height 22
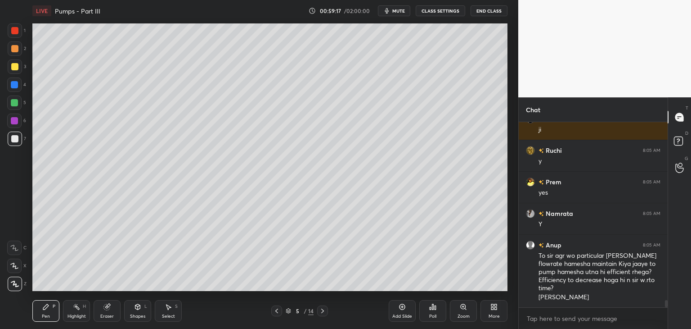
scroll to position [4734, 0]
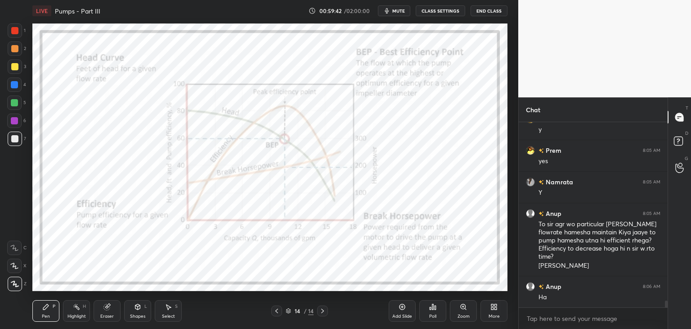
click at [15, 123] on div at bounding box center [14, 120] width 7 height 7
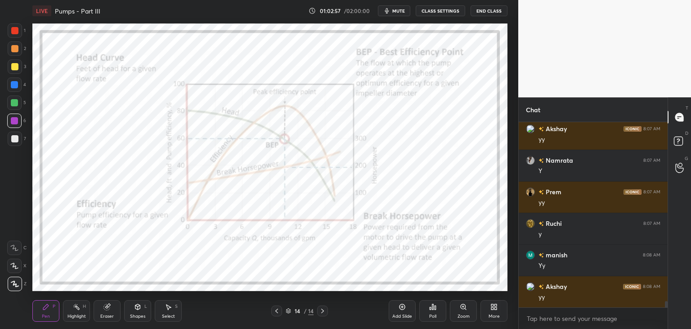
scroll to position [5161, 0]
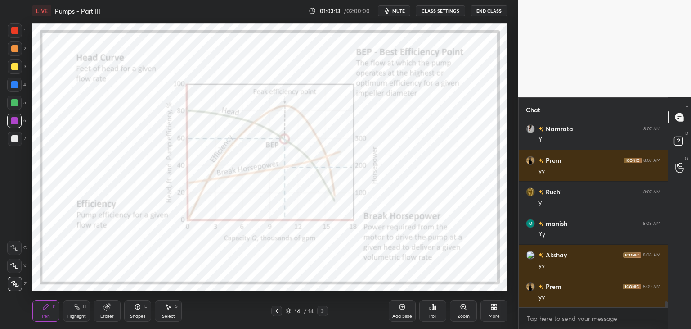
click at [104, 308] on icon at bounding box center [107, 307] width 6 height 6
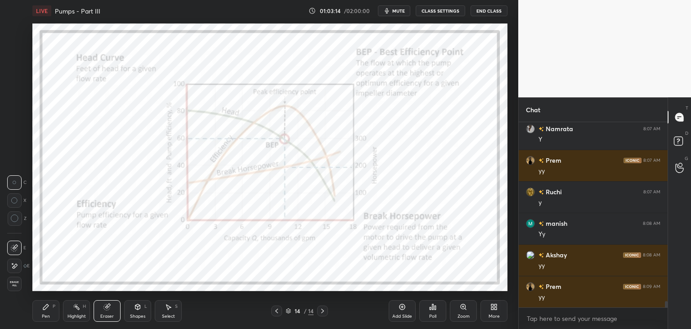
click at [18, 281] on span "Erase all" at bounding box center [15, 283] width 14 height 6
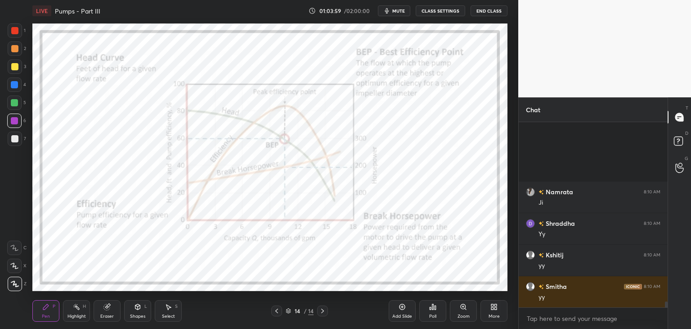
scroll to position [5570, 0]
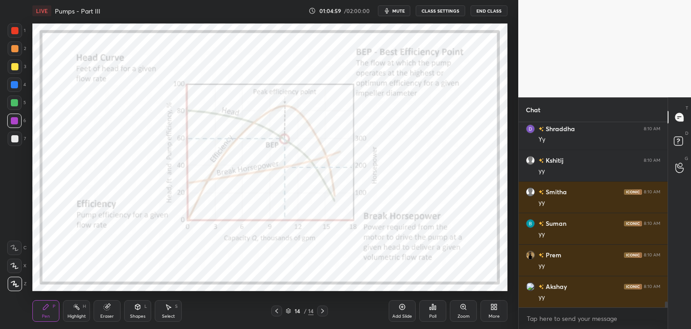
click at [501, 312] on div "More" at bounding box center [494, 311] width 27 height 22
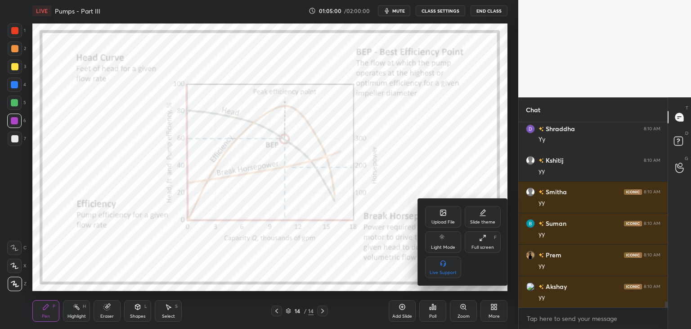
click at [443, 221] on div "Upload File" at bounding box center [443, 222] width 23 height 5
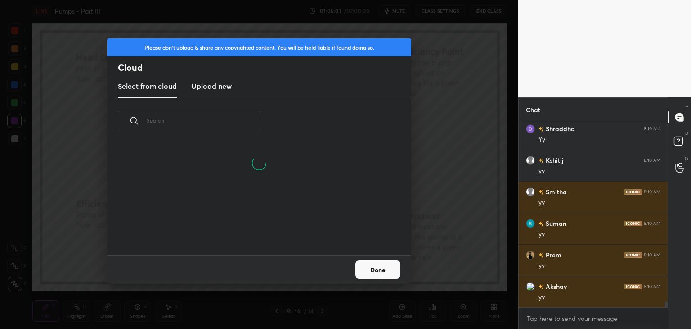
click at [217, 87] on h3 "Upload new" at bounding box center [211, 86] width 41 height 11
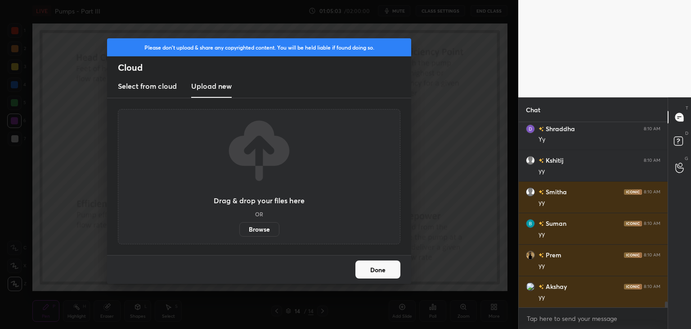
click at [264, 224] on label "Browse" at bounding box center [259, 229] width 40 height 14
click at [239, 224] on input "Browse" at bounding box center [239, 229] width 0 height 14
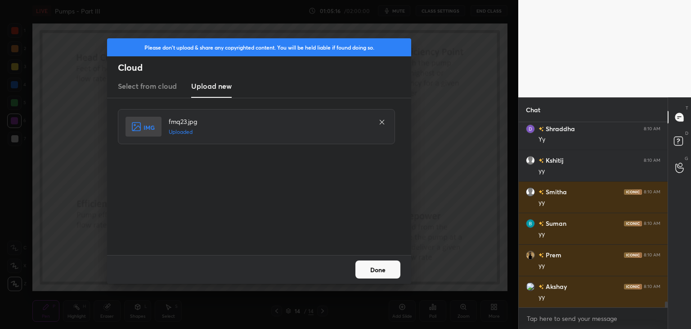
scroll to position [5602, 0]
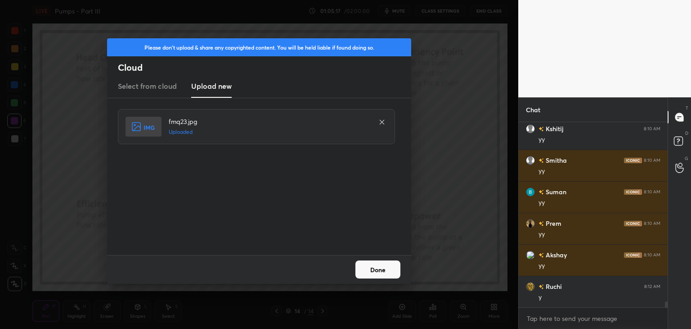
click at [378, 270] on button "Done" at bounding box center [378, 269] width 45 height 18
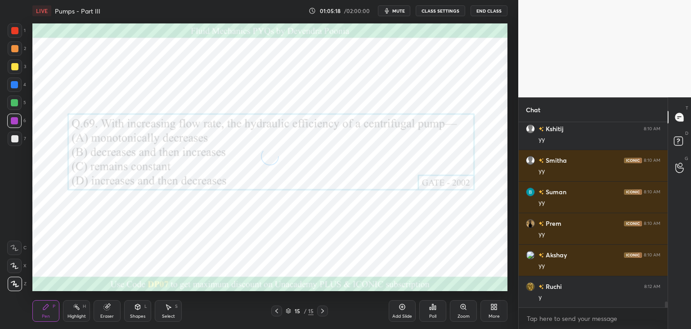
scroll to position [5633, 0]
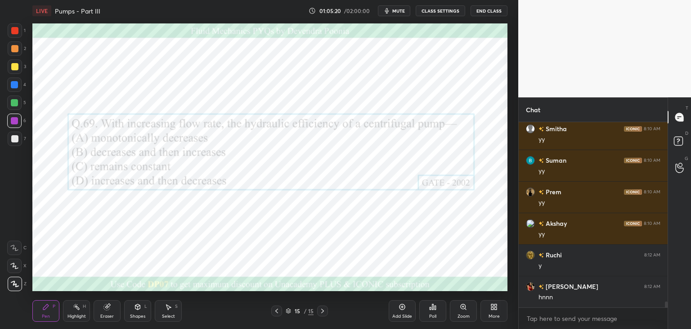
click at [430, 312] on div "Poll" at bounding box center [433, 311] width 27 height 22
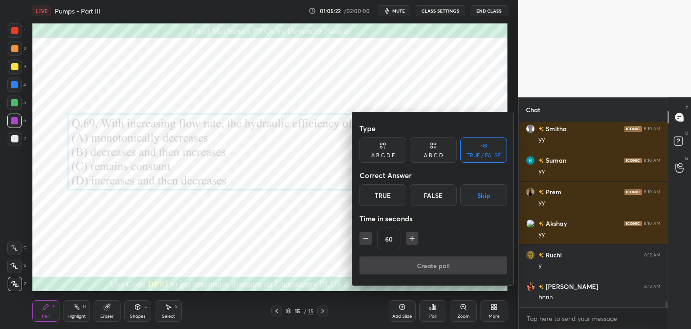
drag, startPoint x: 436, startPoint y: 157, endPoint x: 435, endPoint y: 163, distance: 6.4
click at [436, 158] on div "A B C D" at bounding box center [433, 155] width 19 height 5
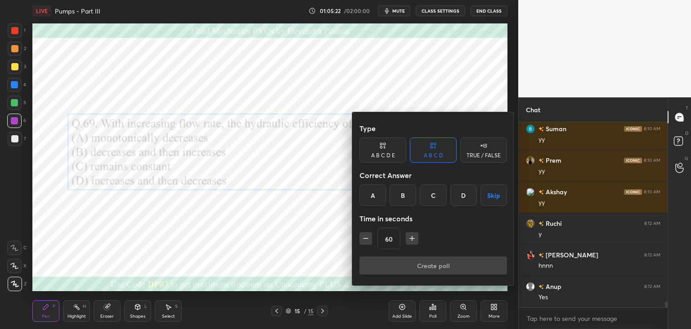
click at [461, 199] on div "D" at bounding box center [464, 195] width 27 height 22
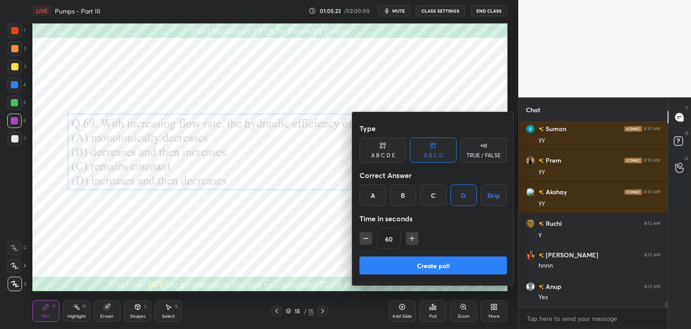
click at [440, 265] on button "Create poll" at bounding box center [434, 265] width 148 height 18
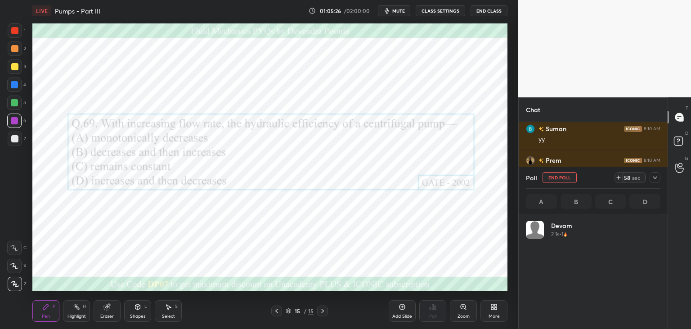
scroll to position [105, 132]
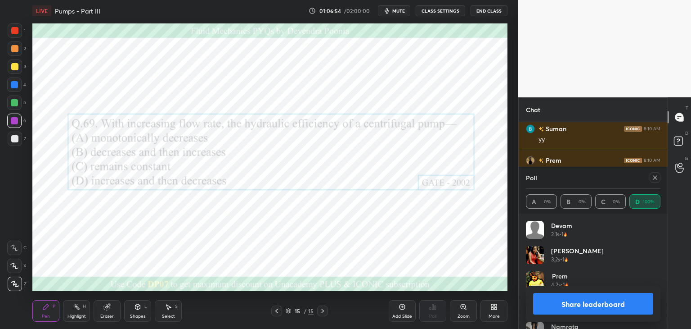
click at [657, 176] on icon at bounding box center [655, 177] width 5 height 5
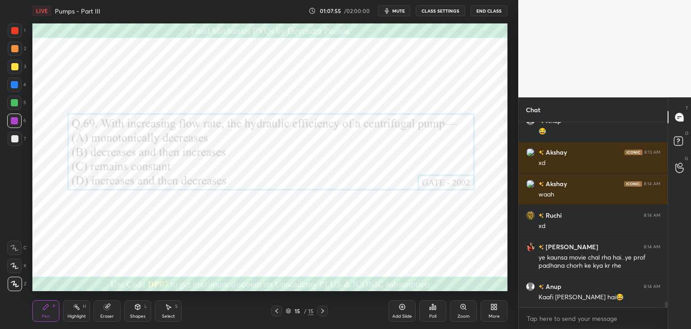
scroll to position [5894, 0]
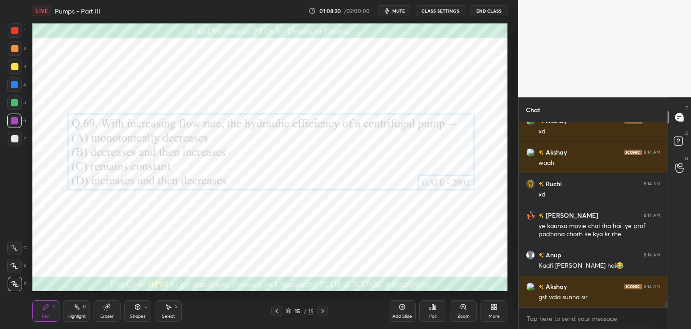
click at [16, 35] on div at bounding box center [15, 30] width 14 height 14
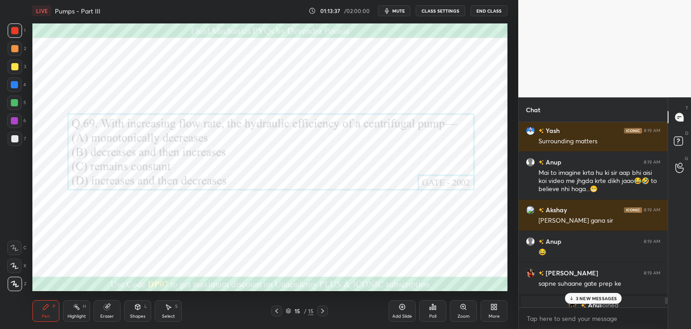
scroll to position [6011, 0]
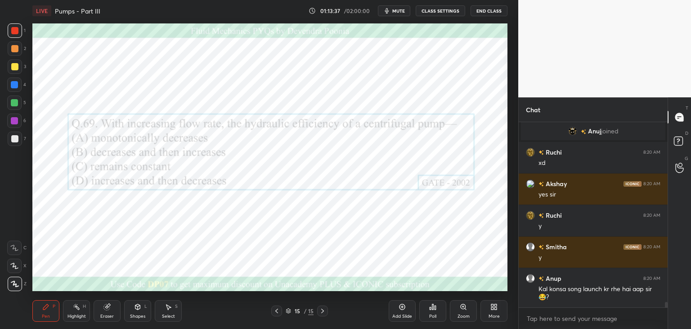
drag, startPoint x: 667, startPoint y: 304, endPoint x: 661, endPoint y: 322, distance: 18.9
click at [663, 323] on div "[PERSON_NAME] 8:19 AM sapne suhaane gate prep ke Anuj joined [PERSON_NAME] 8:20…" at bounding box center [593, 225] width 149 height 207
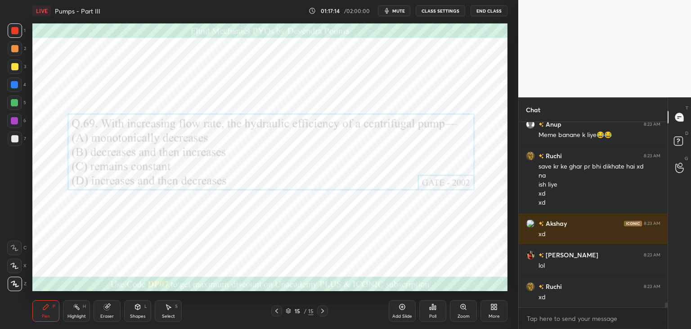
scroll to position [6970, 0]
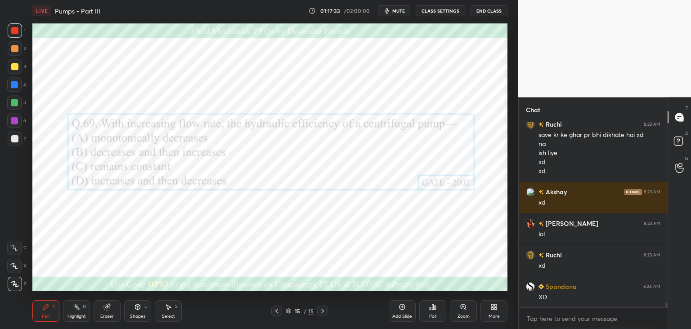
drag, startPoint x: 396, startPoint y: 312, endPoint x: 397, endPoint y: 307, distance: 5.6
click at [397, 312] on div "Add Slide" at bounding box center [402, 311] width 27 height 22
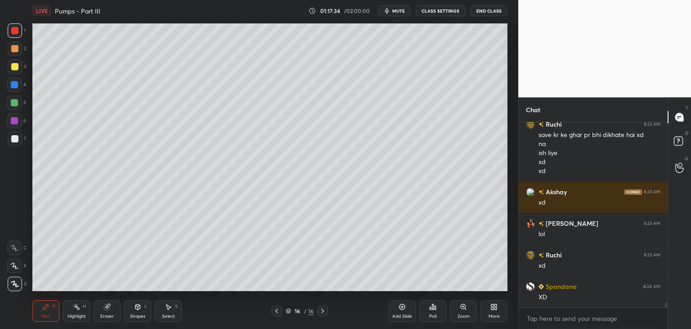
click at [16, 62] on div at bounding box center [15, 66] width 14 height 14
click at [144, 308] on div "Shapes L" at bounding box center [137, 311] width 27 height 22
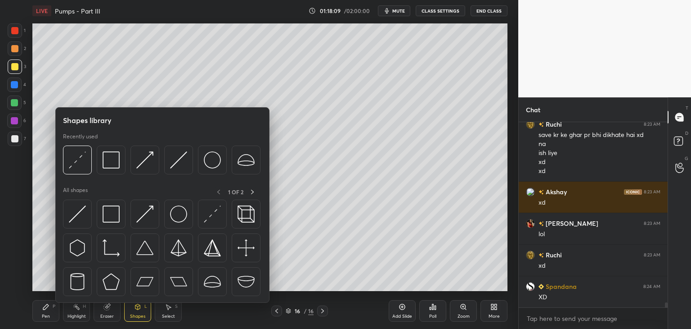
click at [41, 310] on div "Pen P" at bounding box center [45, 311] width 27 height 22
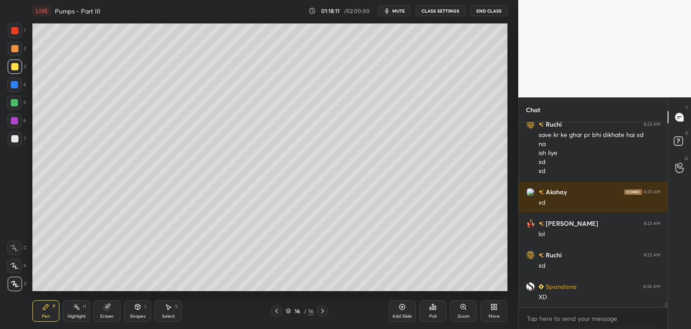
click at [14, 145] on div at bounding box center [15, 138] width 14 height 14
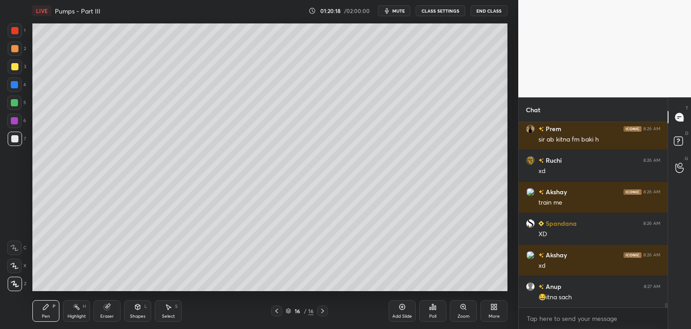
scroll to position [7397, 0]
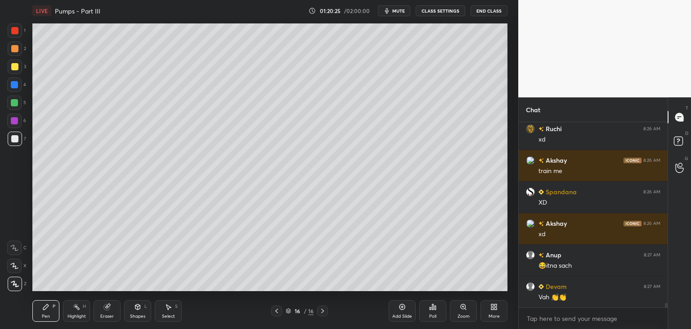
click at [14, 138] on div at bounding box center [14, 138] width 7 height 7
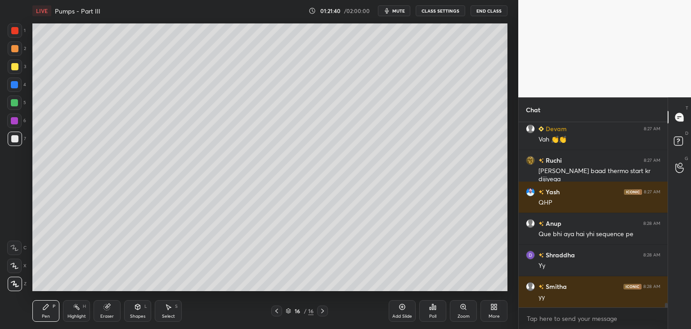
scroll to position [7586, 0]
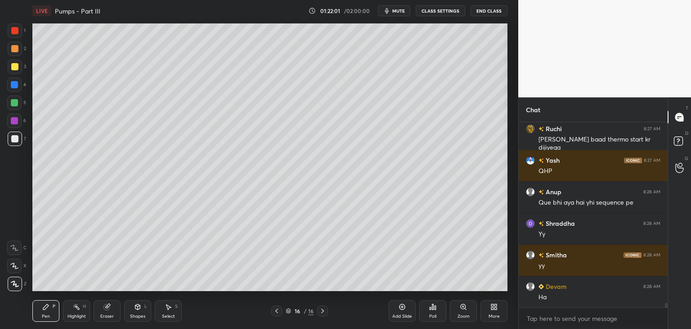
click at [136, 309] on icon at bounding box center [137, 306] width 7 height 7
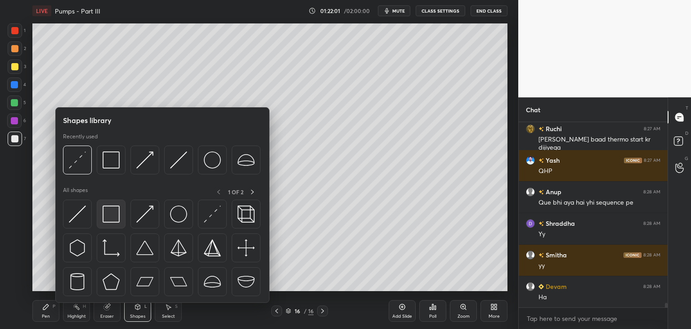
click at [113, 201] on div at bounding box center [111, 213] width 29 height 29
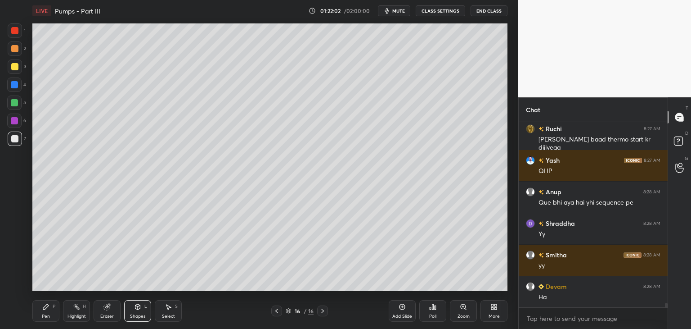
scroll to position [7618, 0]
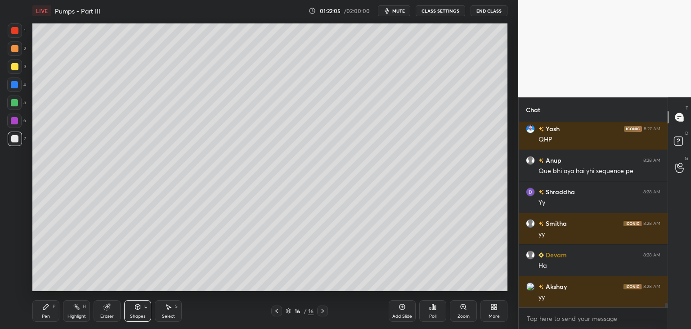
click at [47, 312] on div "Pen P" at bounding box center [45, 311] width 27 height 22
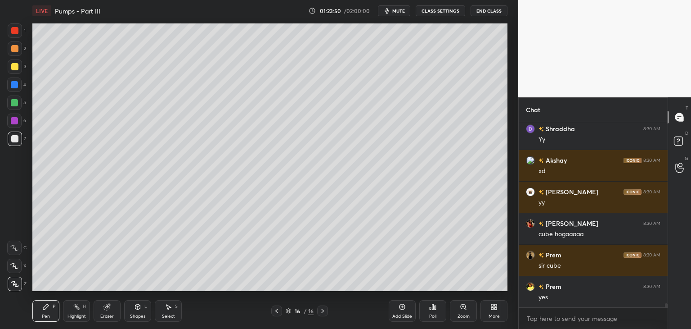
scroll to position [8248, 0]
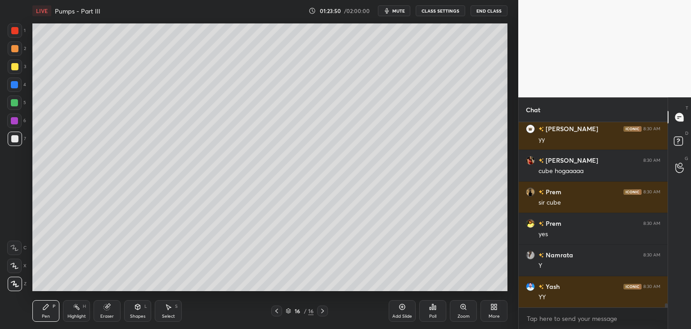
click at [142, 308] on div "Shapes L" at bounding box center [137, 311] width 27 height 22
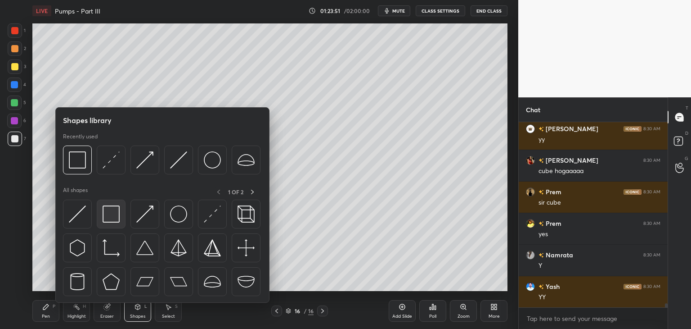
click at [117, 220] on img at bounding box center [111, 213] width 17 height 17
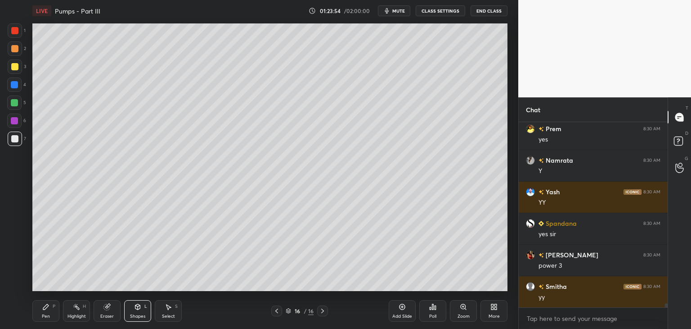
scroll to position [8374, 0]
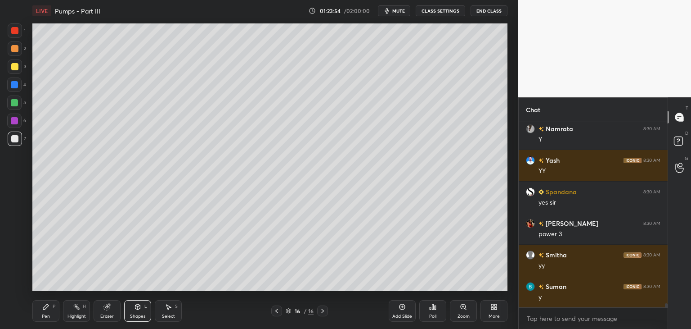
click at [109, 308] on icon at bounding box center [107, 307] width 6 height 6
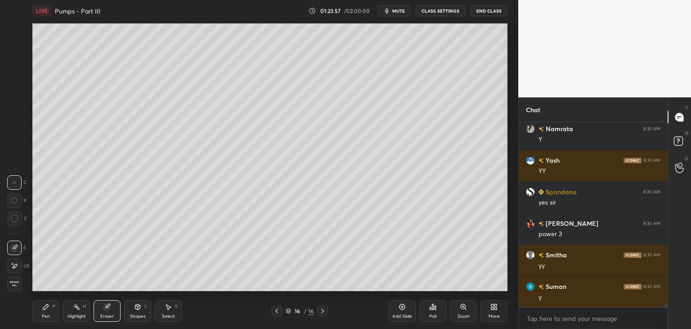
click at [41, 309] on div "Pen P" at bounding box center [45, 311] width 27 height 22
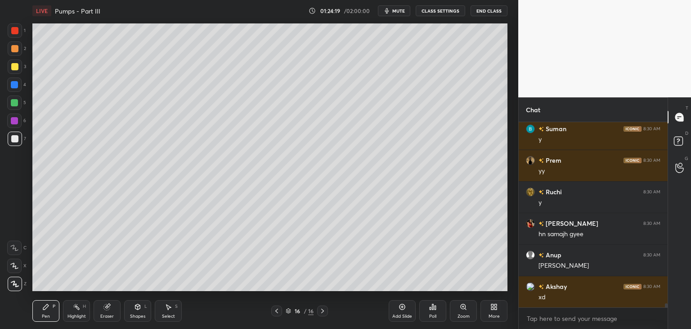
scroll to position [8563, 0]
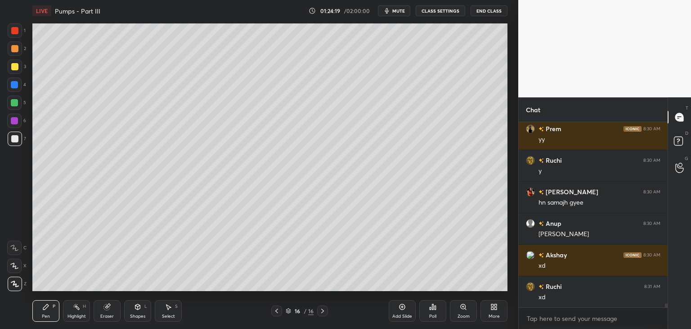
click at [167, 311] on div "Select S" at bounding box center [168, 311] width 27 height 22
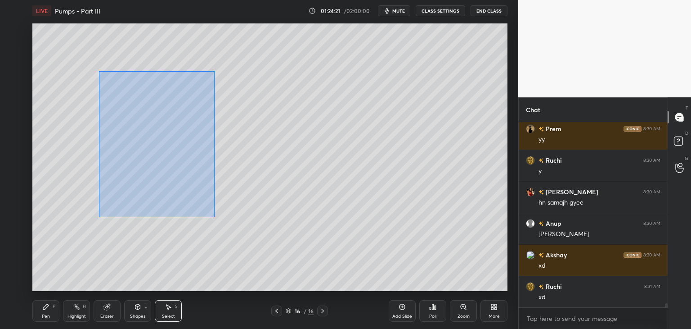
drag, startPoint x: 99, startPoint y: 71, endPoint x: 207, endPoint y: 206, distance: 172.9
click at [216, 218] on div "0 ° Undo Copy Duplicate Duplicate to new slide Delete" at bounding box center [269, 156] width 475 height 267
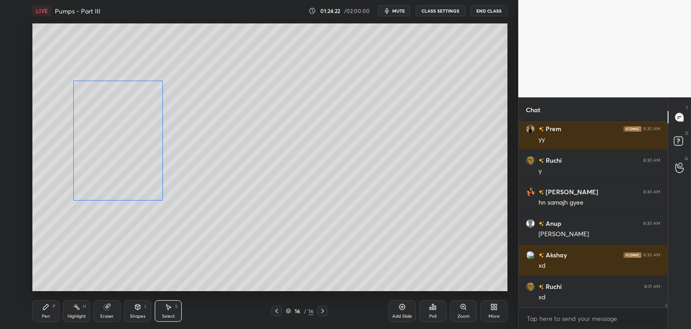
scroll to position [8594, 0]
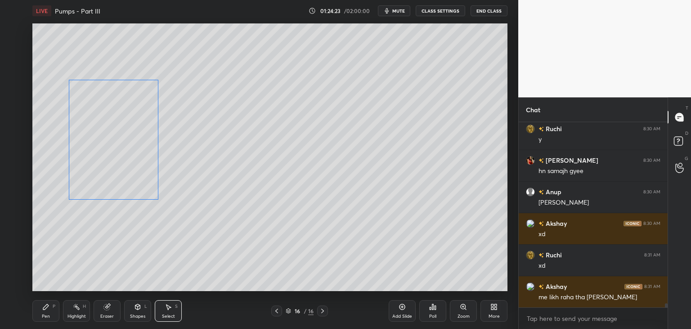
drag, startPoint x: 148, startPoint y: 167, endPoint x: 114, endPoint y: 168, distance: 33.8
click at [114, 168] on div "0 ° Undo Copy Duplicate Duplicate to new slide Delete" at bounding box center [269, 156] width 475 height 267
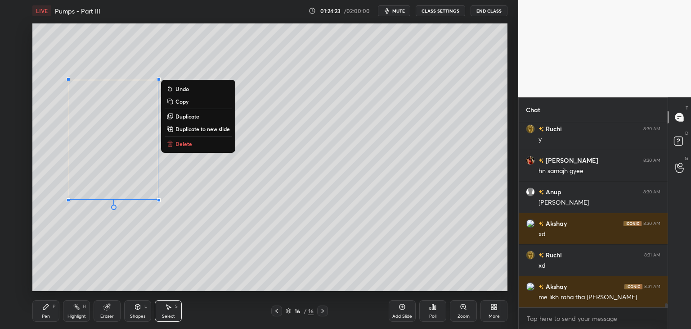
click at [133, 232] on div "0 ° Undo Copy Duplicate Duplicate to new slide Delete" at bounding box center [269, 156] width 475 height 267
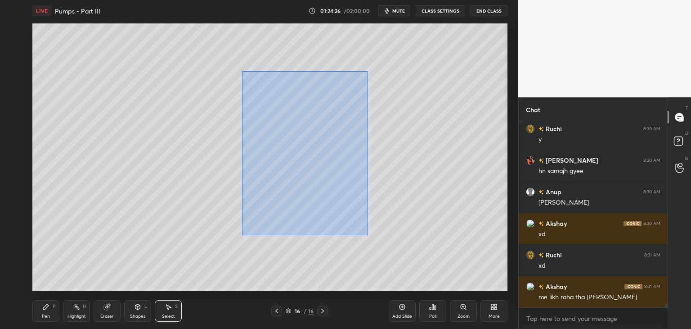
drag, startPoint x: 249, startPoint y: 78, endPoint x: 368, endPoint y: 235, distance: 196.4
click at [368, 235] on div "0 ° Undo Copy Duplicate Duplicate to new slide Delete" at bounding box center [269, 156] width 475 height 267
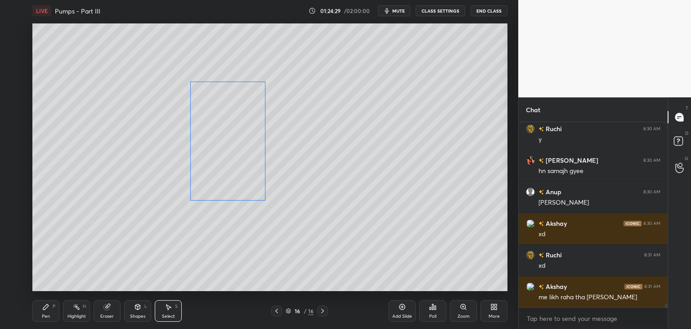
scroll to position [8626, 0]
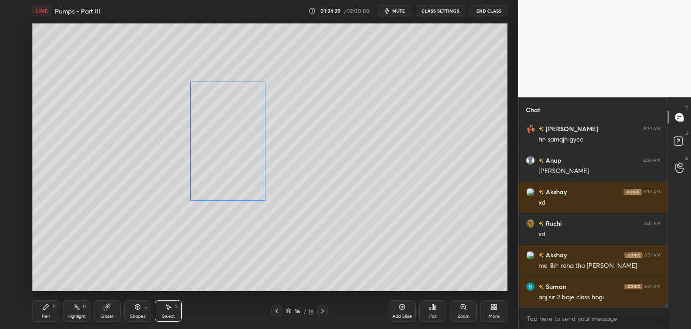
drag, startPoint x: 280, startPoint y: 168, endPoint x: 228, endPoint y: 175, distance: 52.7
click at [227, 170] on div "0 ° Undo Copy Duplicate Duplicate to new slide Delete" at bounding box center [269, 156] width 475 height 267
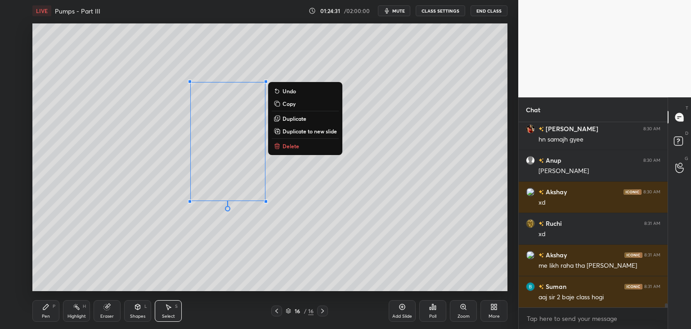
click at [49, 311] on div "Pen P" at bounding box center [45, 311] width 27 height 22
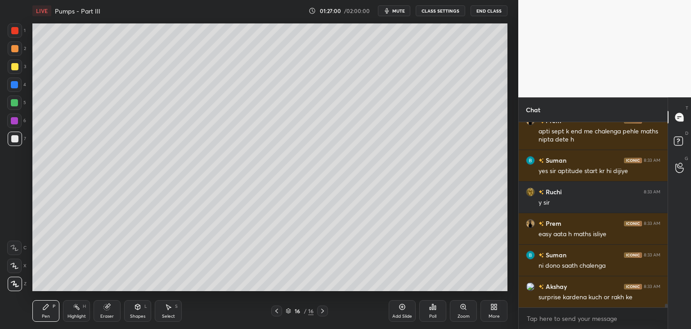
scroll to position [9290, 0]
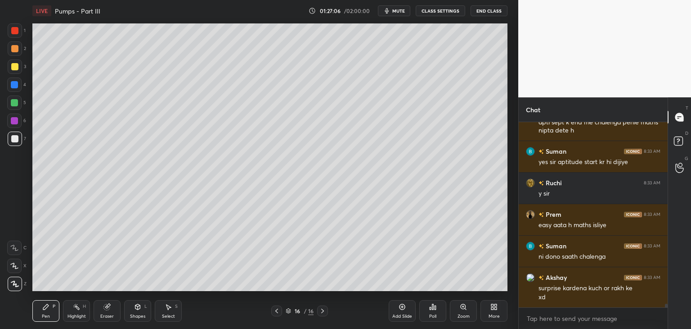
click at [39, 310] on div "Pen P" at bounding box center [45, 311] width 27 height 22
click at [13, 285] on icon at bounding box center [15, 283] width 8 height 6
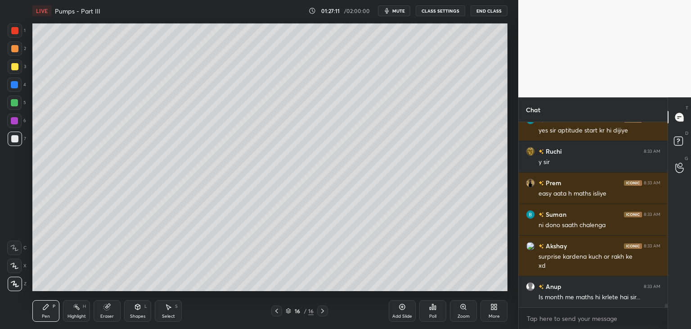
scroll to position [9353, 0]
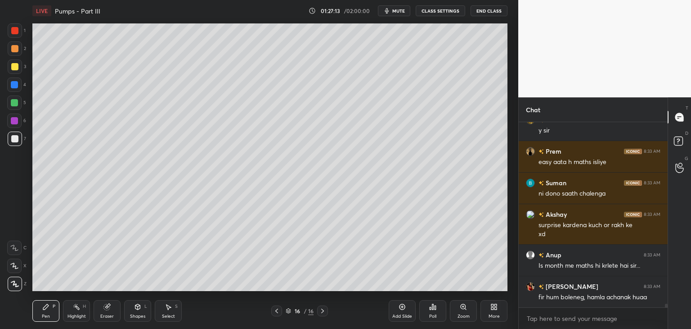
click at [112, 309] on div "Eraser" at bounding box center [107, 311] width 27 height 22
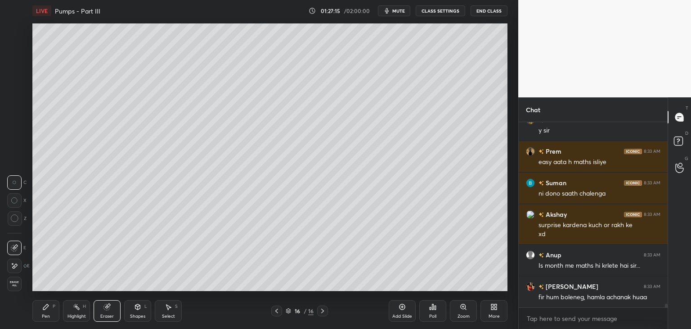
drag, startPoint x: 42, startPoint y: 312, endPoint x: 54, endPoint y: 304, distance: 14.0
click at [43, 311] on div "Pen P" at bounding box center [45, 311] width 27 height 22
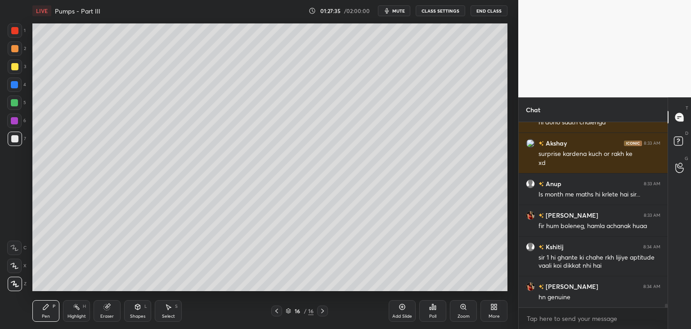
scroll to position [9455, 0]
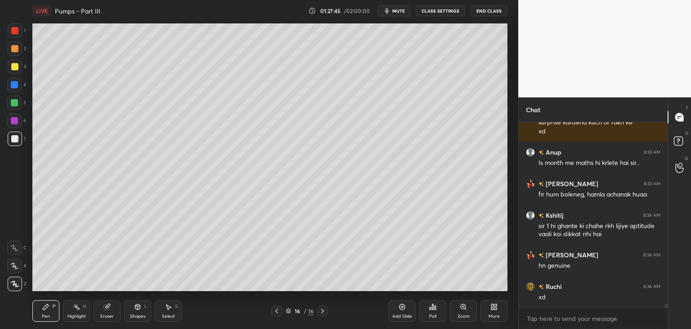
click at [114, 311] on div "Eraser" at bounding box center [107, 311] width 27 height 22
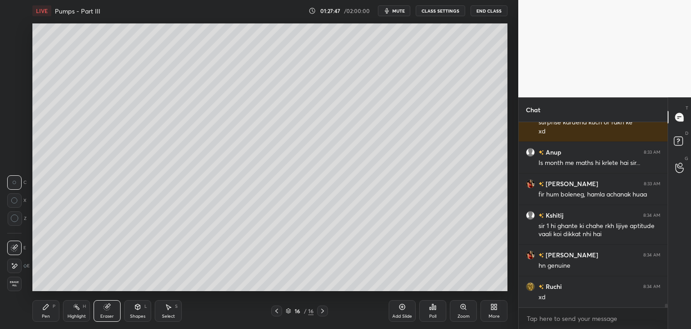
drag, startPoint x: 42, startPoint y: 314, endPoint x: 49, endPoint y: 312, distance: 7.0
click at [42, 314] on div "Pen" at bounding box center [46, 316] width 8 height 5
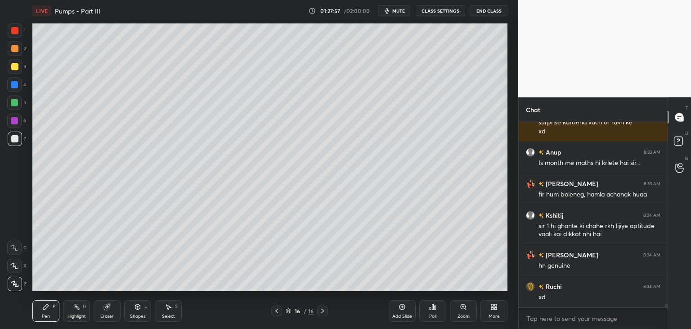
scroll to position [9495, 0]
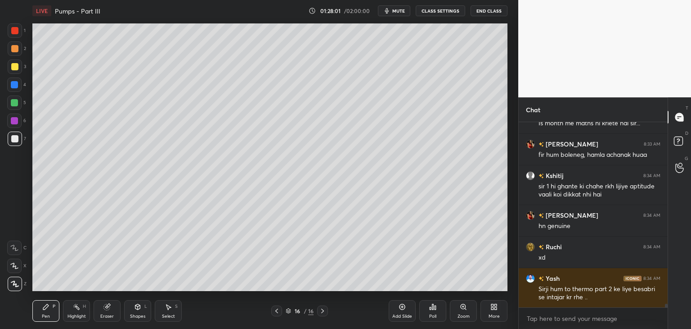
click at [173, 305] on div "Select S" at bounding box center [168, 311] width 27 height 22
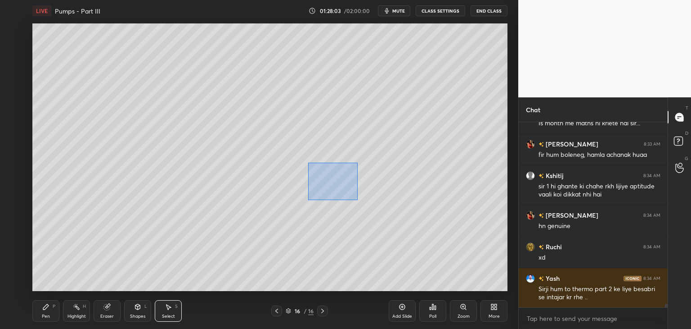
drag, startPoint x: 308, startPoint y: 163, endPoint x: 373, endPoint y: 204, distance: 76.1
click at [373, 204] on div "0 ° Undo Copy Duplicate Duplicate to new slide Delete" at bounding box center [269, 156] width 475 height 267
drag, startPoint x: 350, startPoint y: 181, endPoint x: 355, endPoint y: 181, distance: 5.4
click at [355, 181] on div "0 ° Undo Copy Duplicate Duplicate to new slide Delete" at bounding box center [269, 156] width 475 height 267
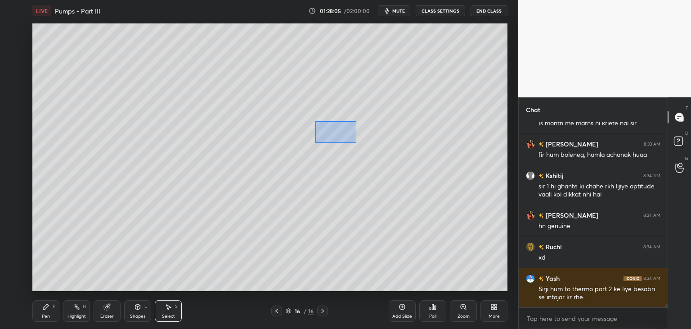
drag, startPoint x: 316, startPoint y: 121, endPoint x: 364, endPoint y: 144, distance: 53.2
click at [364, 145] on div "0 ° Undo Copy Duplicate Duplicate to new slide Delete" at bounding box center [269, 156] width 475 height 267
click at [352, 131] on div "0 ° Undo Copy Duplicate Duplicate to new slide Delete" at bounding box center [269, 156] width 475 height 267
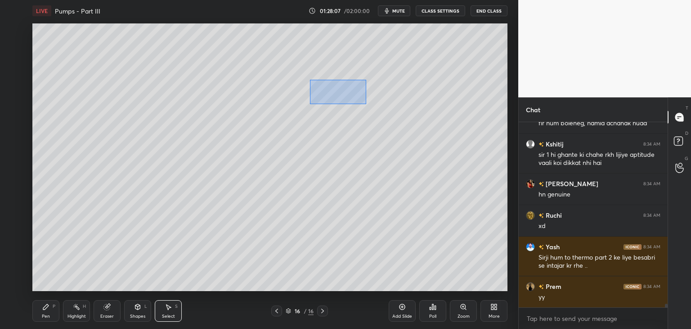
drag, startPoint x: 313, startPoint y: 82, endPoint x: 366, endPoint y: 103, distance: 56.3
click at [366, 103] on div "0 ° Undo Copy Duplicate Duplicate to new slide Delete" at bounding box center [269, 156] width 475 height 267
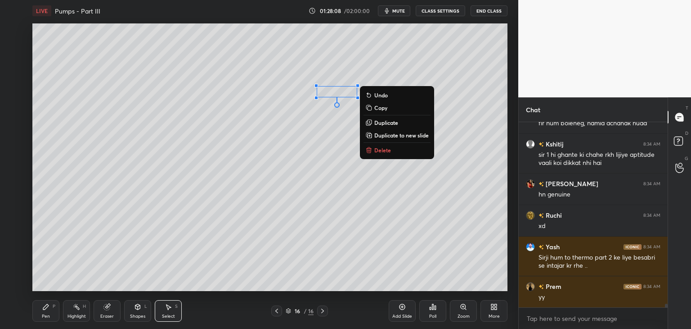
scroll to position [9558, 0]
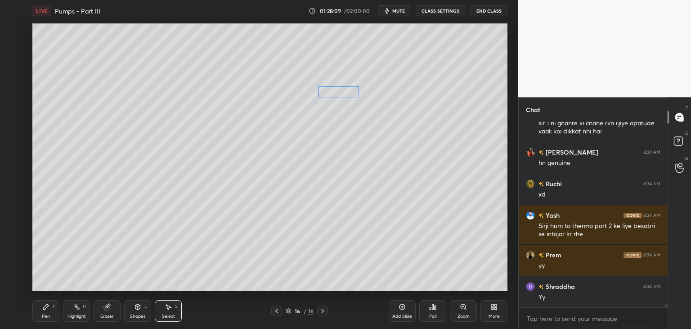
click at [343, 91] on div "0 ° Undo Copy Duplicate Duplicate to new slide Delete" at bounding box center [269, 156] width 475 height 267
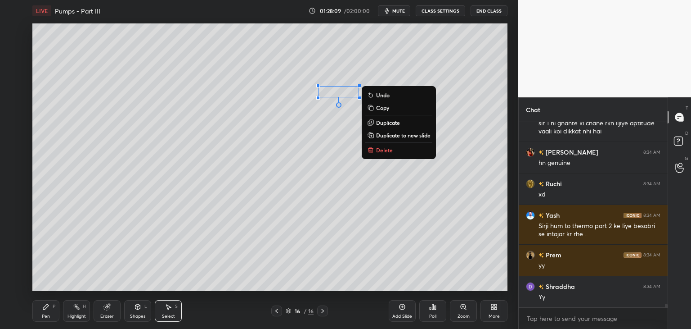
click at [339, 114] on div "0 ° Undo Copy Duplicate Duplicate to new slide Delete" at bounding box center [269, 156] width 475 height 267
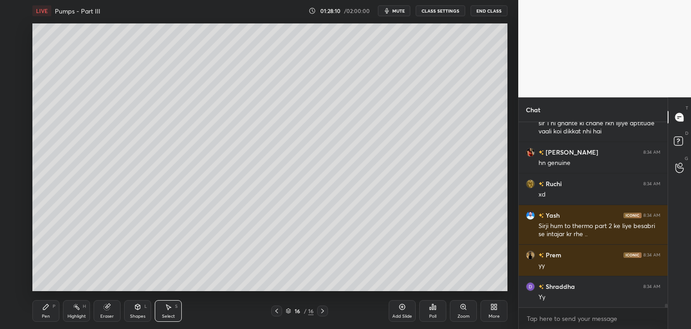
scroll to position [9589, 0]
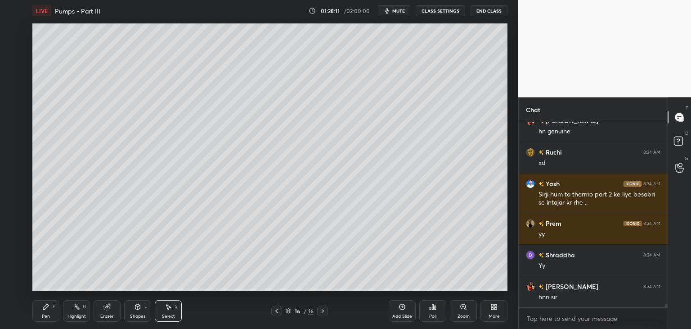
click at [127, 312] on div "Shapes L" at bounding box center [137, 311] width 27 height 22
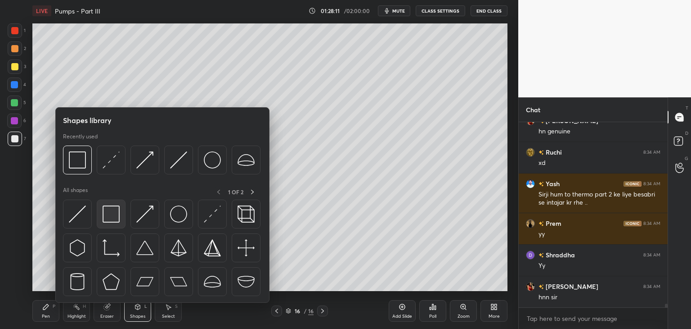
click at [114, 215] on img at bounding box center [111, 213] width 17 height 17
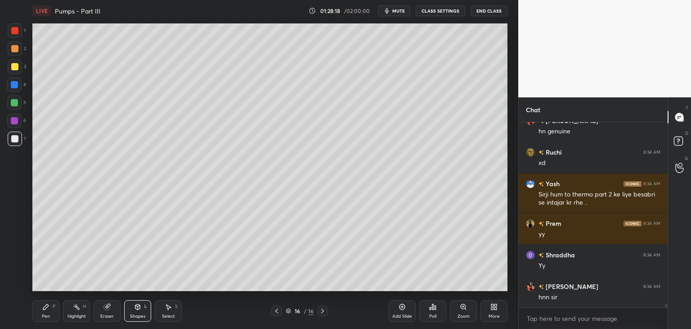
click at [45, 312] on div "Pen P" at bounding box center [45, 311] width 27 height 22
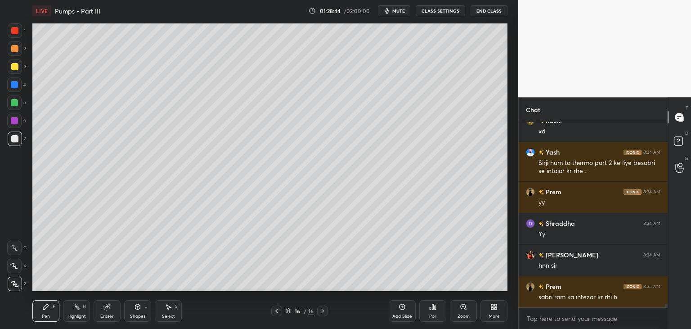
click at [140, 308] on icon at bounding box center [137, 306] width 7 height 7
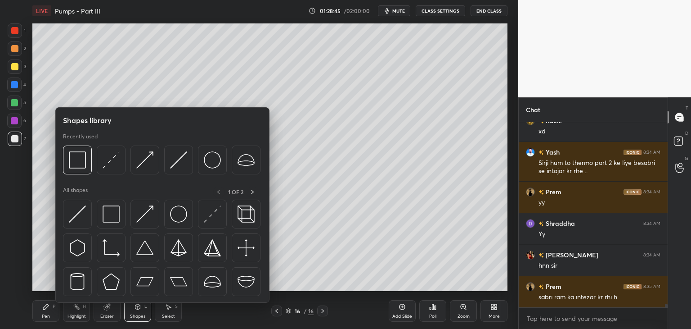
click at [49, 316] on div "Pen" at bounding box center [46, 316] width 8 height 5
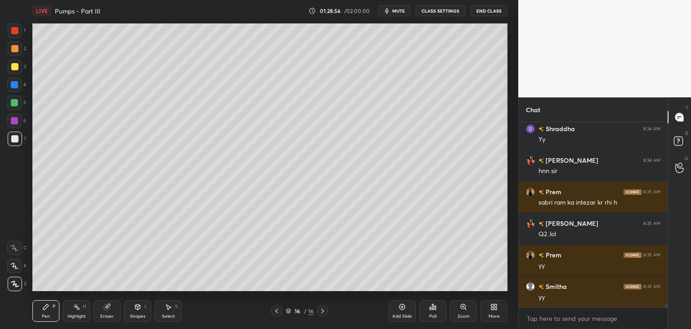
scroll to position [9747, 0]
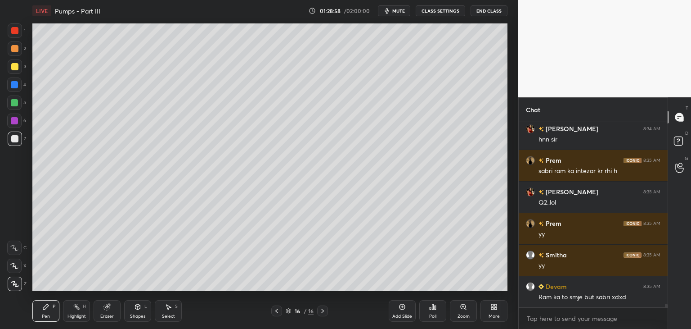
click at [103, 312] on div "Eraser" at bounding box center [107, 311] width 27 height 22
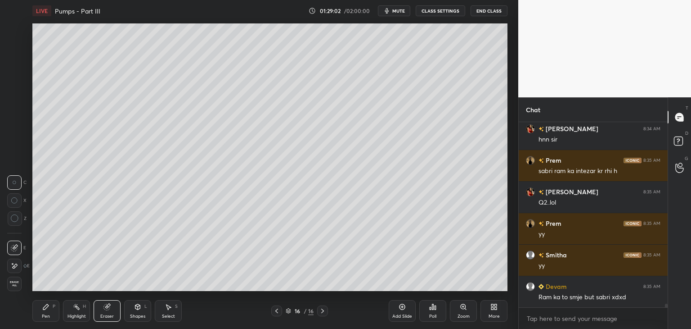
scroll to position [9778, 0]
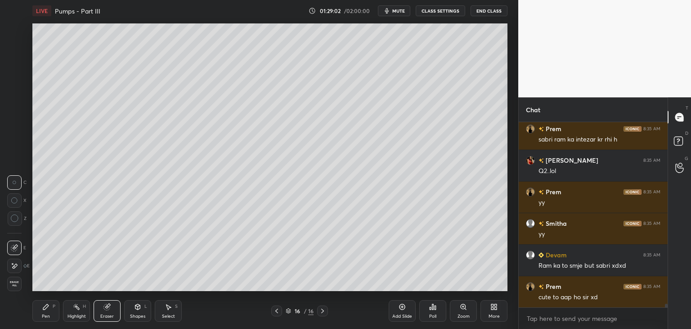
click at [44, 312] on div "Pen P" at bounding box center [45, 311] width 27 height 22
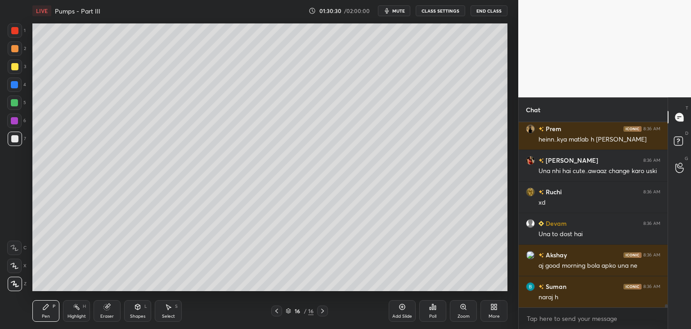
scroll to position [10283, 0]
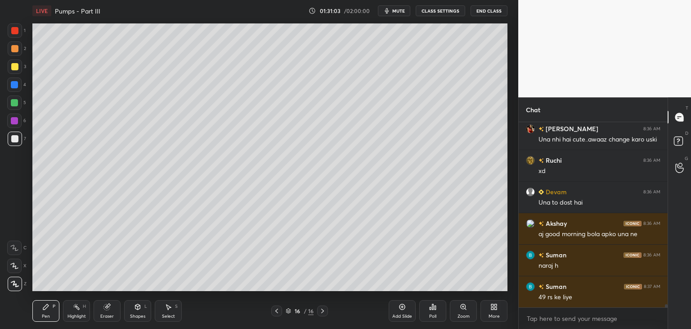
click at [139, 318] on div "Shapes" at bounding box center [137, 316] width 15 height 5
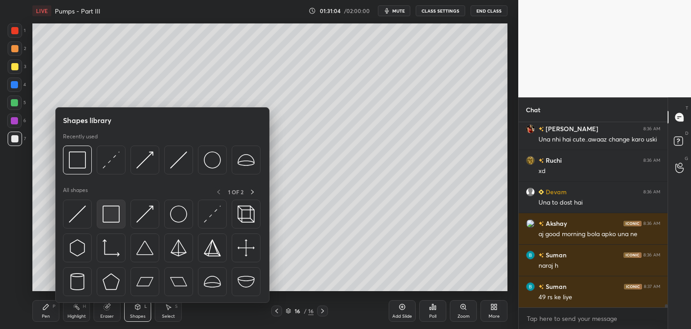
click at [111, 223] on div at bounding box center [111, 213] width 29 height 29
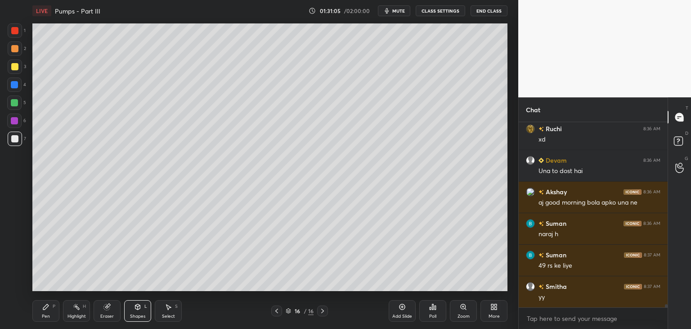
scroll to position [10346, 0]
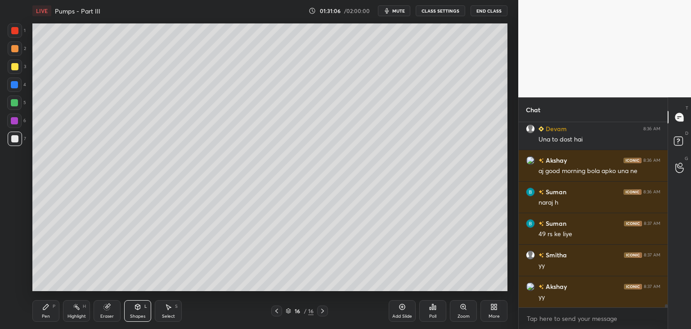
click at [133, 313] on div "Shapes L" at bounding box center [137, 311] width 27 height 22
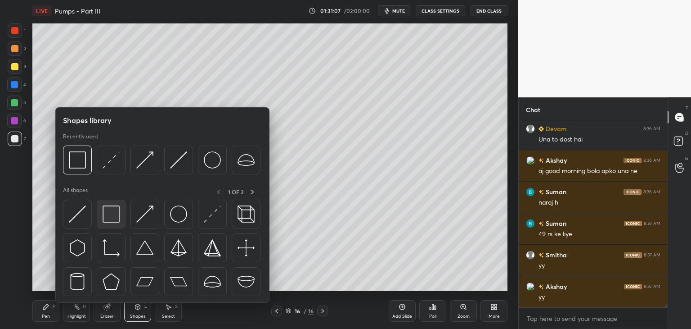
click at [117, 219] on img at bounding box center [111, 213] width 17 height 17
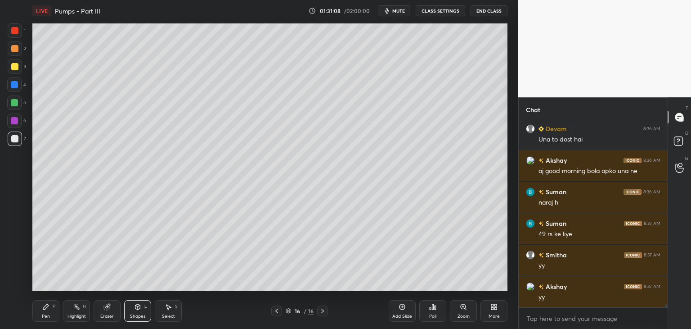
scroll to position [10377, 0]
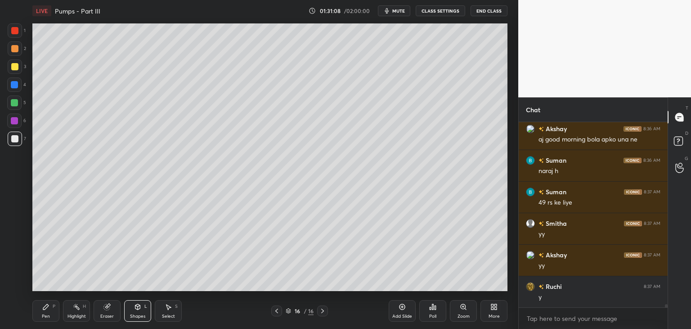
click at [18, 103] on div at bounding box center [14, 102] width 14 height 14
click at [15, 117] on div at bounding box center [14, 120] width 7 height 7
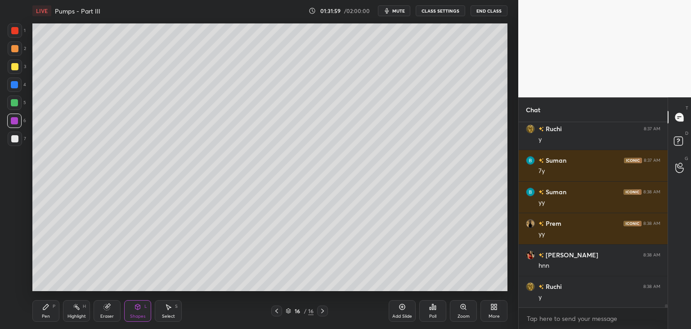
scroll to position [10661, 0]
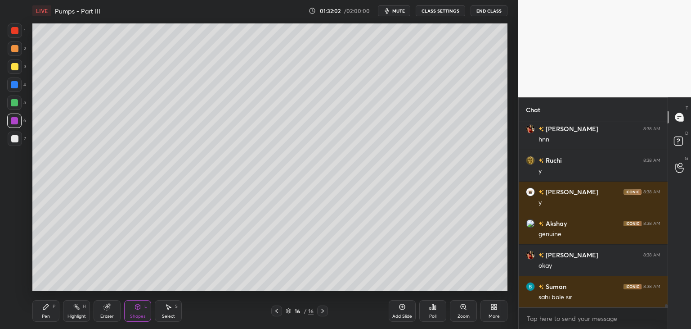
click at [489, 312] on div "More" at bounding box center [494, 311] width 27 height 22
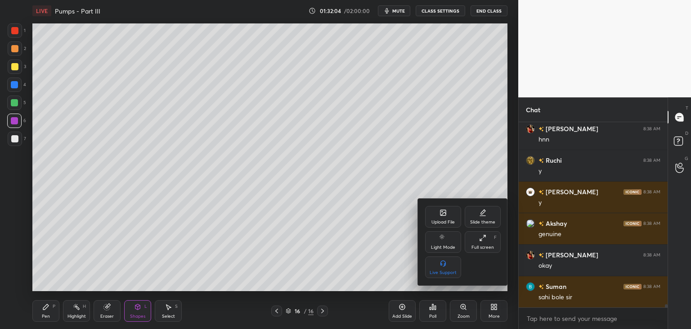
click at [443, 224] on div "Upload File" at bounding box center [443, 222] width 23 height 5
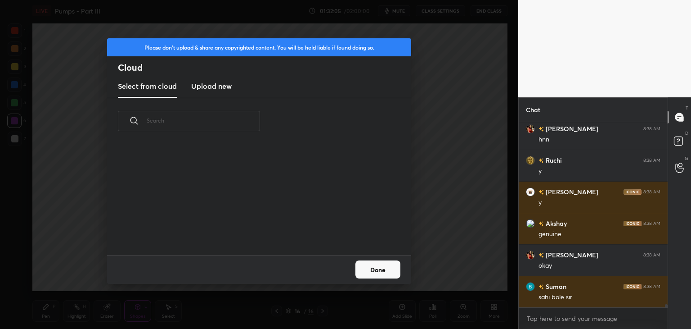
scroll to position [111, 289]
click at [211, 79] on new "Upload new" at bounding box center [211, 86] width 41 height 23
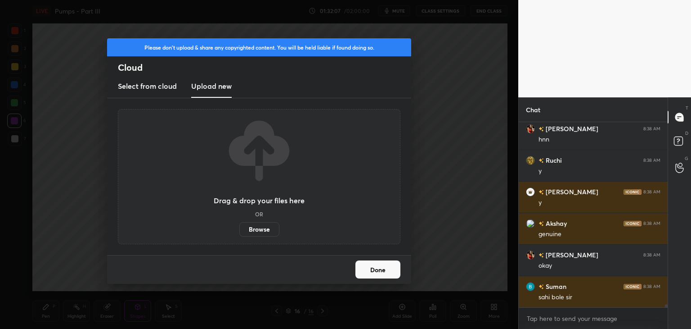
click at [259, 229] on label "Browse" at bounding box center [259, 229] width 40 height 14
click at [239, 229] on input "Browse" at bounding box center [239, 229] width 0 height 14
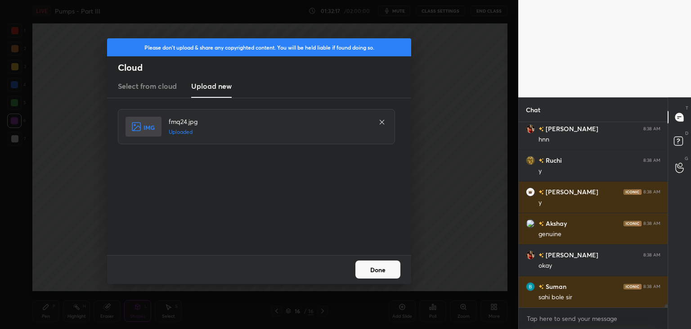
click at [375, 274] on button "Done" at bounding box center [378, 269] width 45 height 18
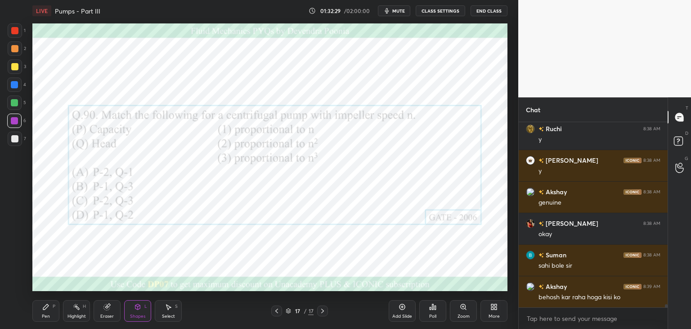
scroll to position [10724, 0]
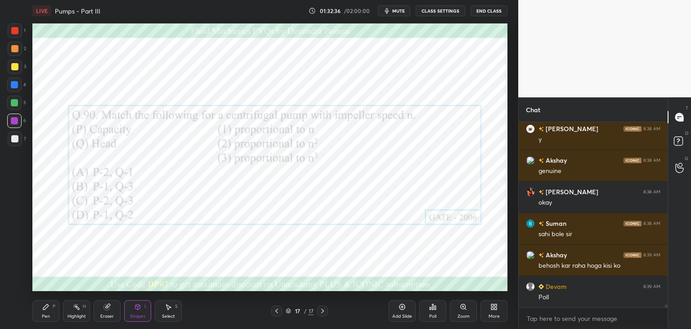
click at [437, 315] on div "Poll" at bounding box center [432, 316] width 7 height 5
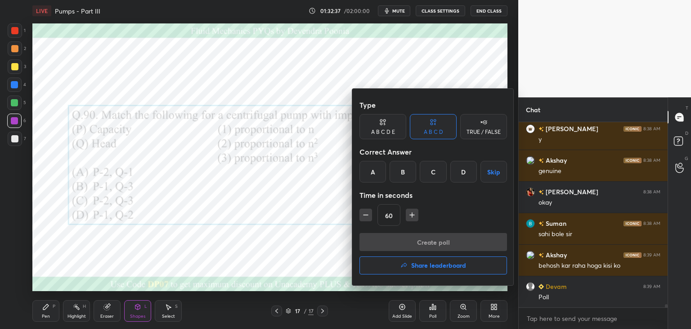
click at [463, 175] on div "D" at bounding box center [464, 172] width 27 height 22
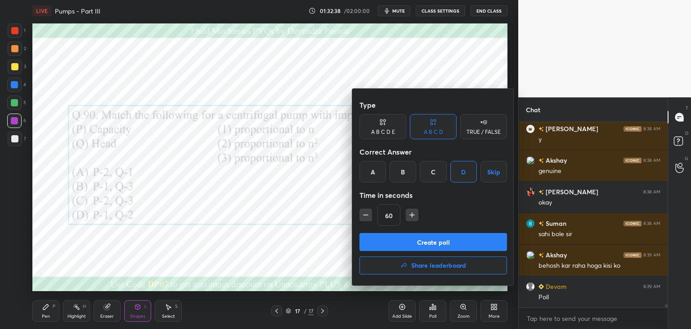
click at [407, 235] on button "Create poll" at bounding box center [434, 242] width 148 height 18
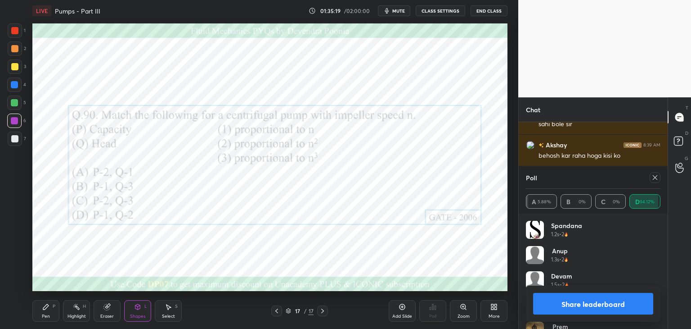
scroll to position [10865, 0]
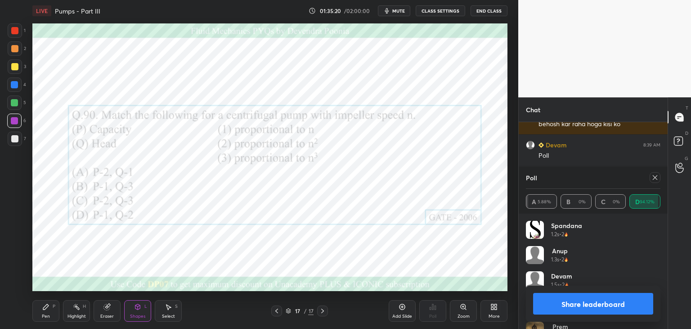
click at [657, 179] on icon at bounding box center [655, 177] width 5 height 5
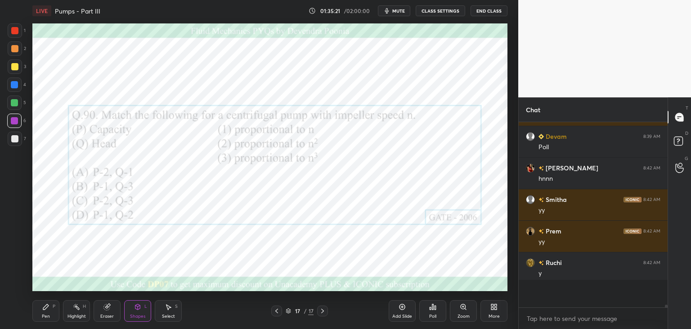
scroll to position [182, 146]
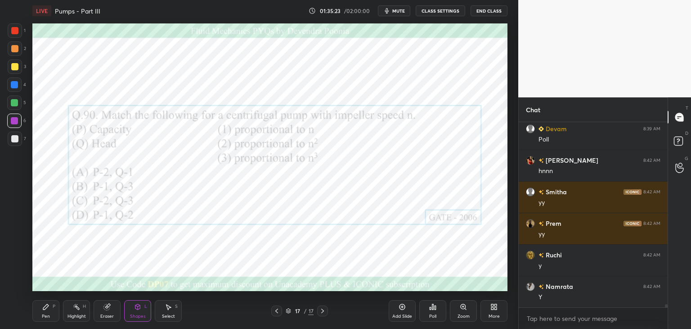
click at [14, 97] on div at bounding box center [14, 102] width 14 height 14
click at [47, 303] on icon at bounding box center [45, 306] width 7 height 7
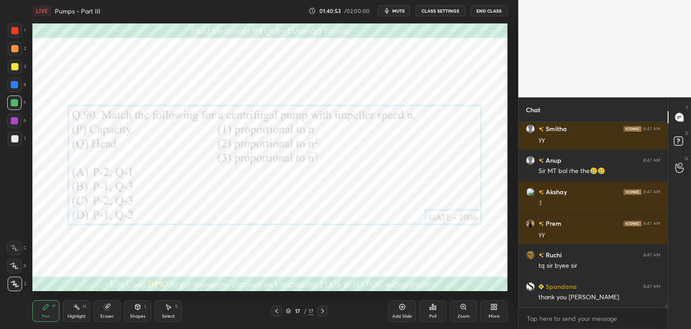
scroll to position [11823, 0]
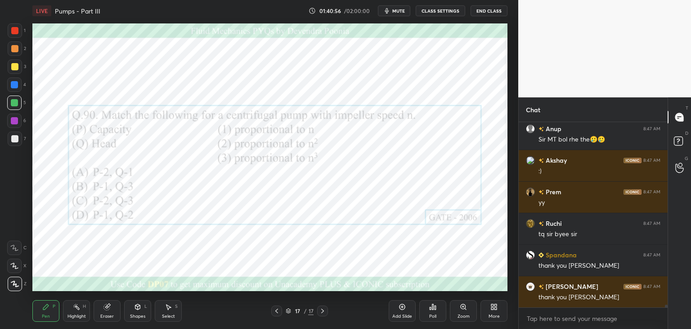
click at [16, 120] on div at bounding box center [14, 120] width 7 height 7
click at [481, 10] on button "End Class" at bounding box center [489, 10] width 37 height 11
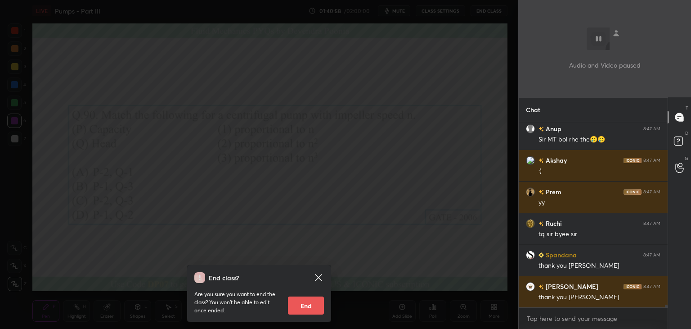
scroll to position [11855, 0]
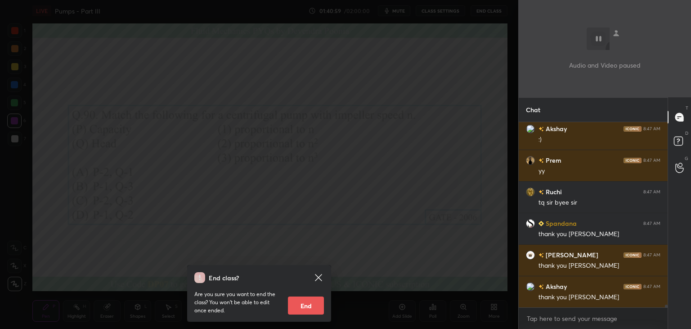
click at [310, 305] on button "End" at bounding box center [306, 305] width 36 height 18
type textarea "x"
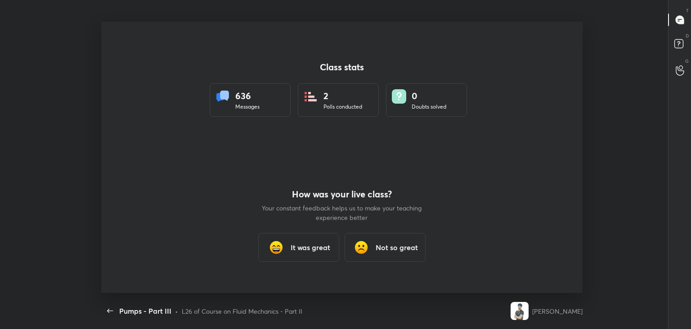
scroll to position [0, 0]
click at [315, 254] on div "It was great" at bounding box center [298, 247] width 81 height 29
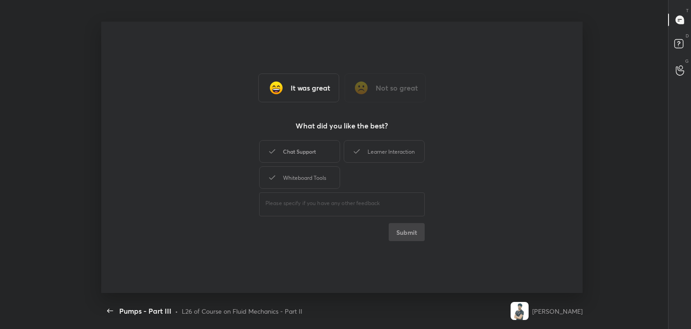
click at [304, 149] on div "Chat Support" at bounding box center [299, 151] width 81 height 23
click at [305, 177] on div "Whiteboard Tools" at bounding box center [299, 177] width 81 height 23
click at [362, 154] on icon at bounding box center [357, 151] width 11 height 11
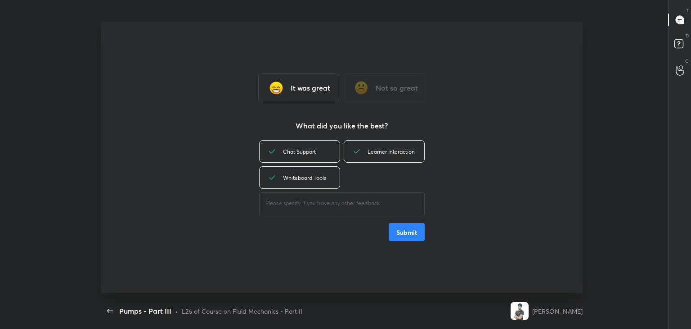
click at [393, 231] on button "Submit" at bounding box center [407, 232] width 36 height 18
